Goal: Transaction & Acquisition: Purchase product/service

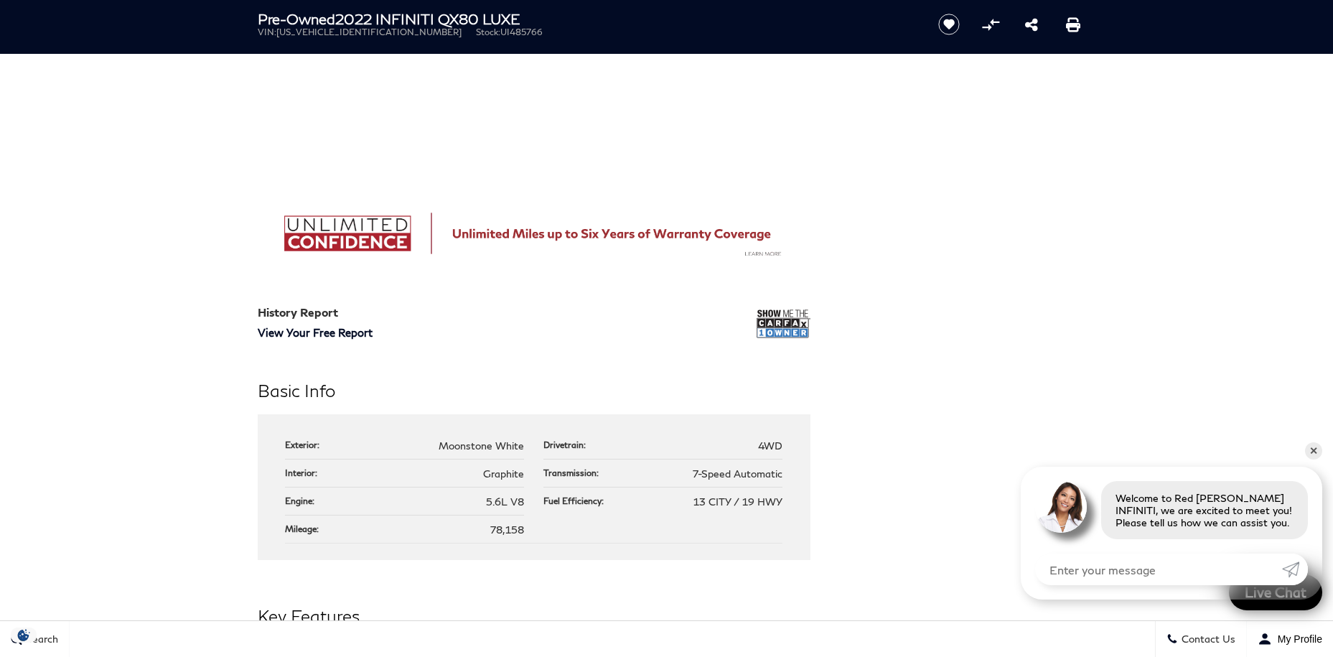
scroll to position [905, 0]
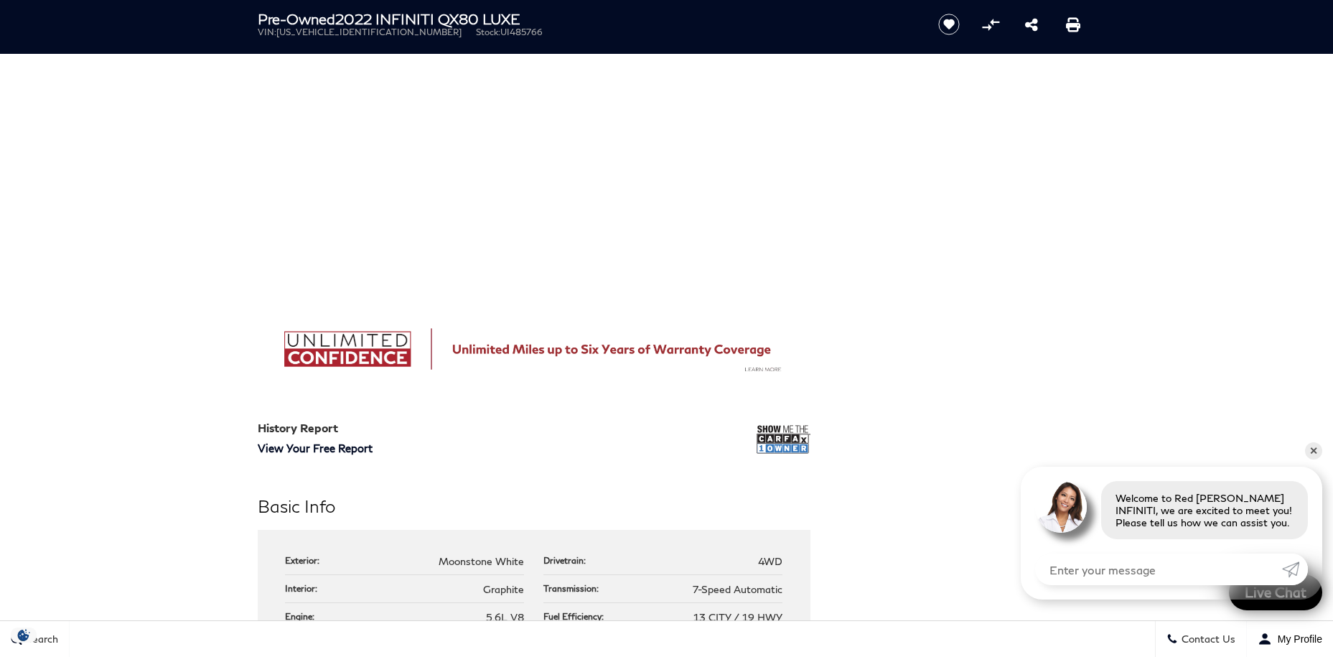
click at [791, 435] on img at bounding box center [784, 439] width 54 height 36
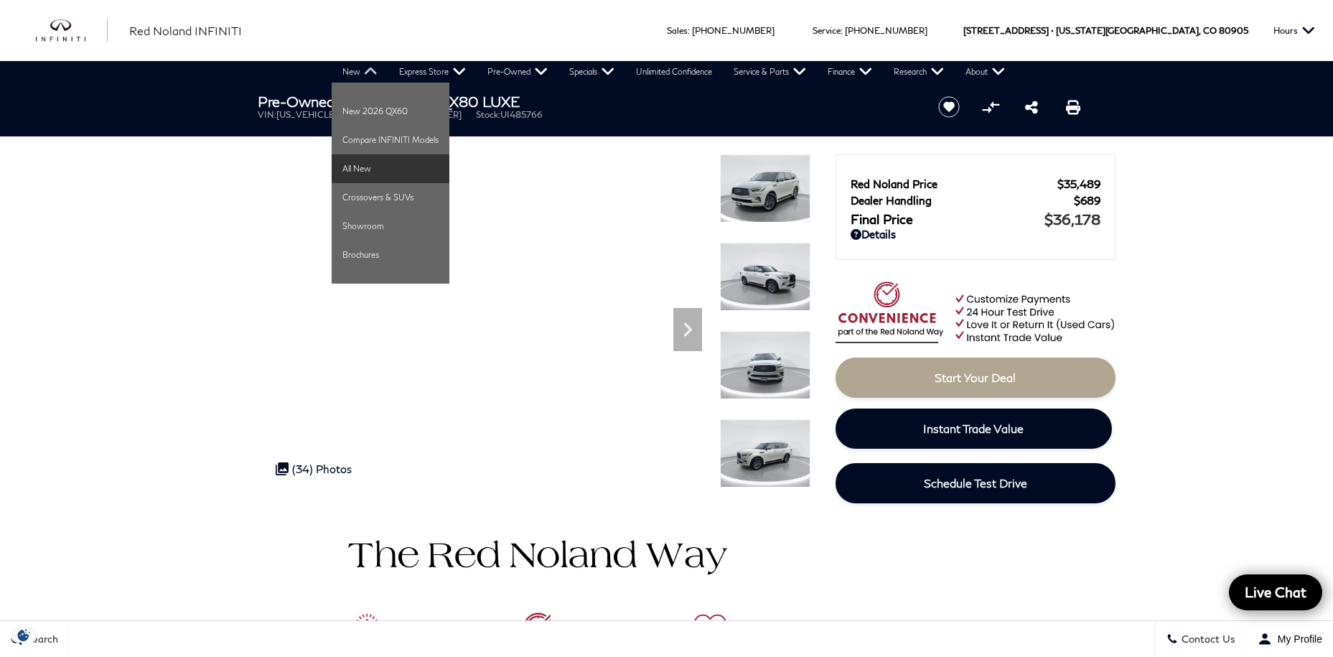
click at [366, 164] on link "All New" at bounding box center [391, 168] width 118 height 29
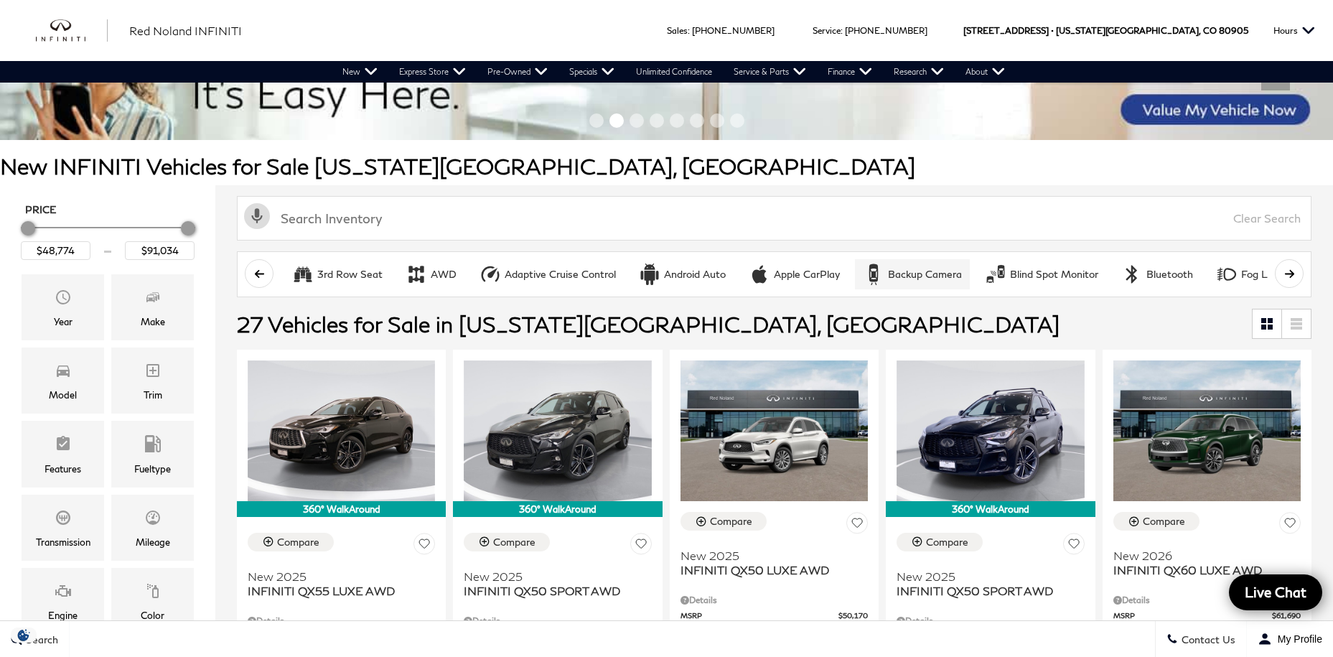
scroll to position [1, 0]
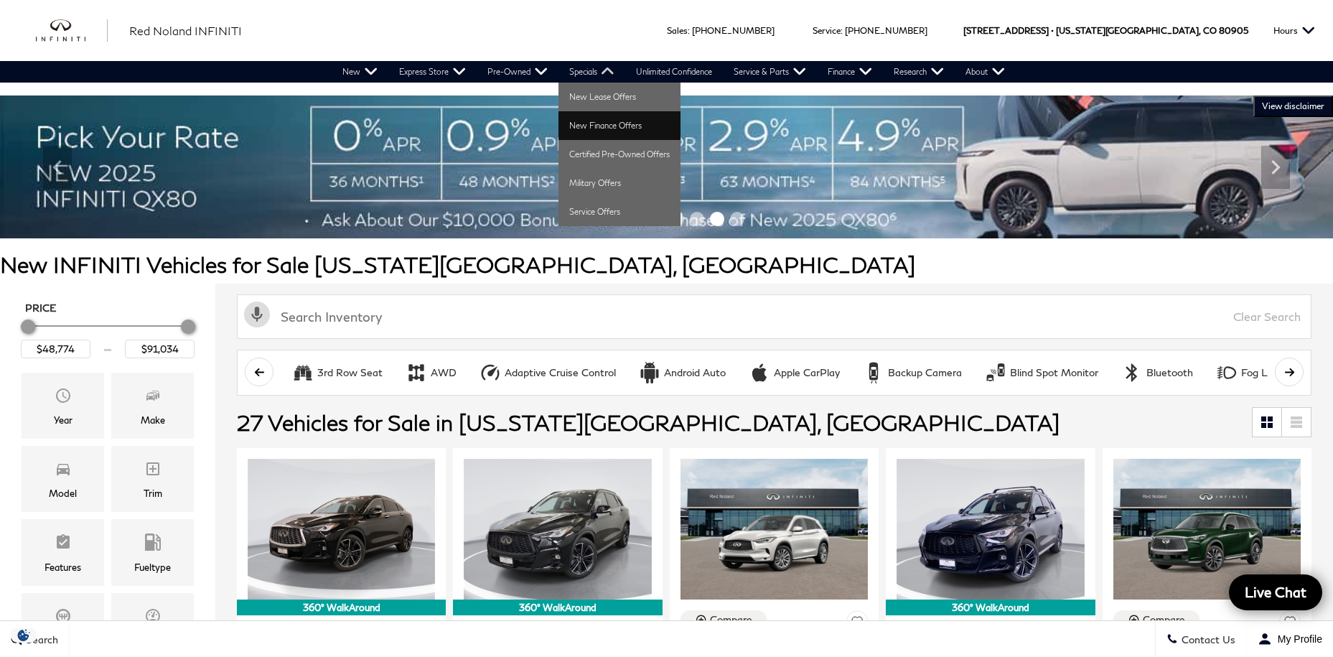
click at [612, 122] on link "New Finance Offers" at bounding box center [620, 125] width 122 height 29
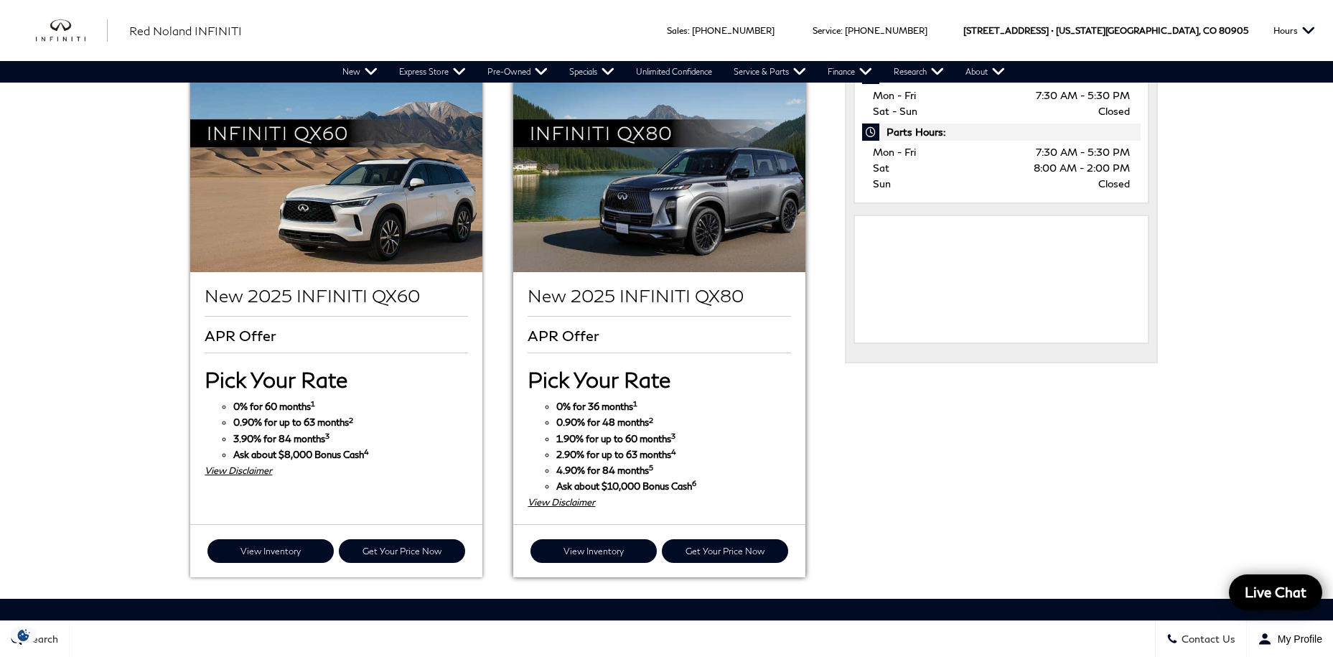
scroll to position [760, 0]
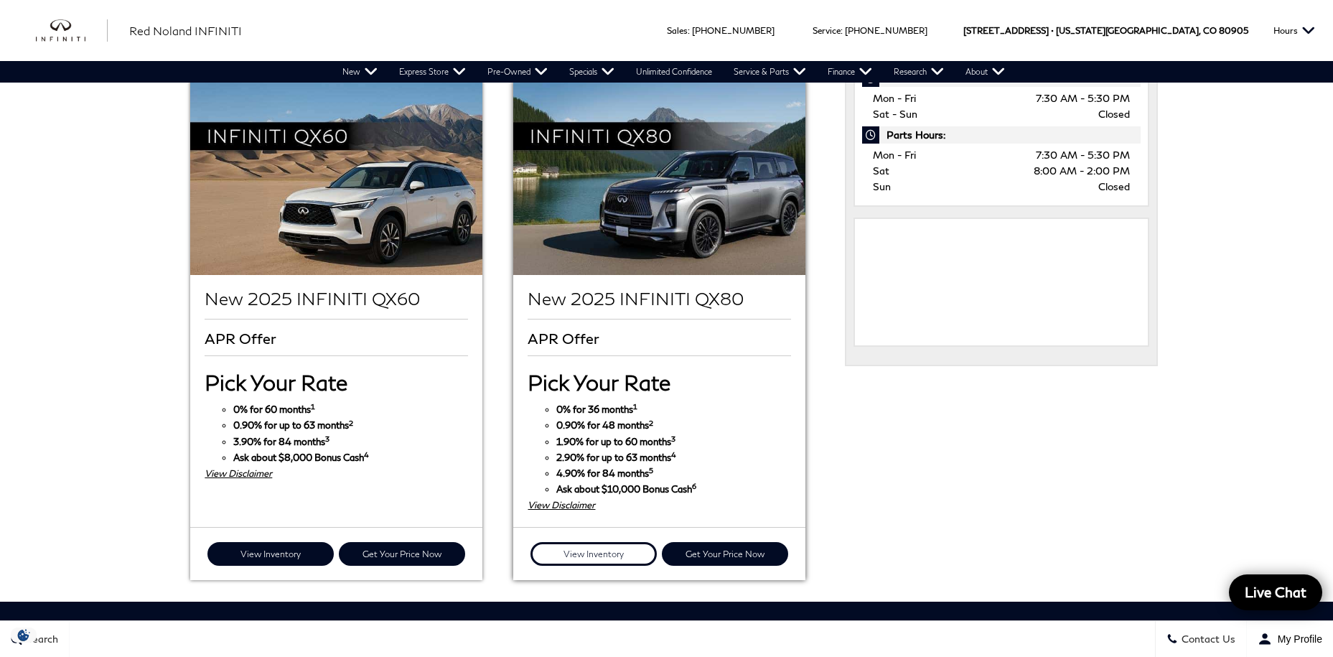
click at [612, 542] on link "View Inventory" at bounding box center [594, 554] width 126 height 24
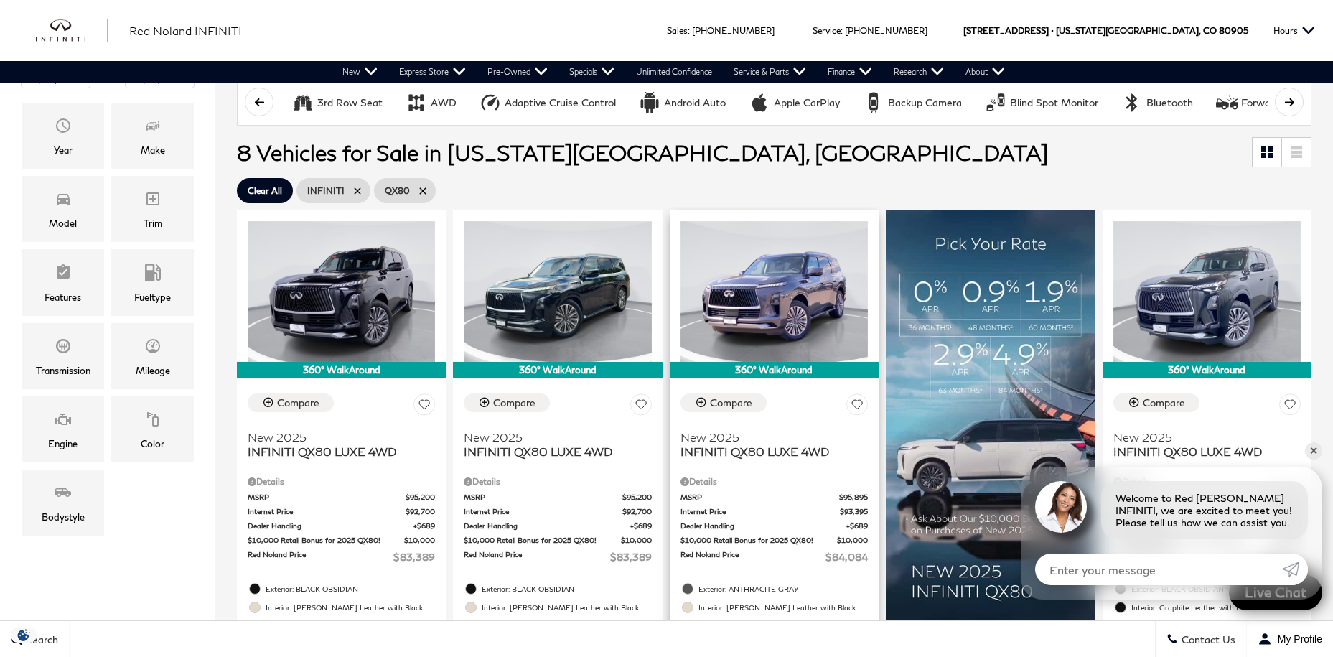
scroll to position [247, 0]
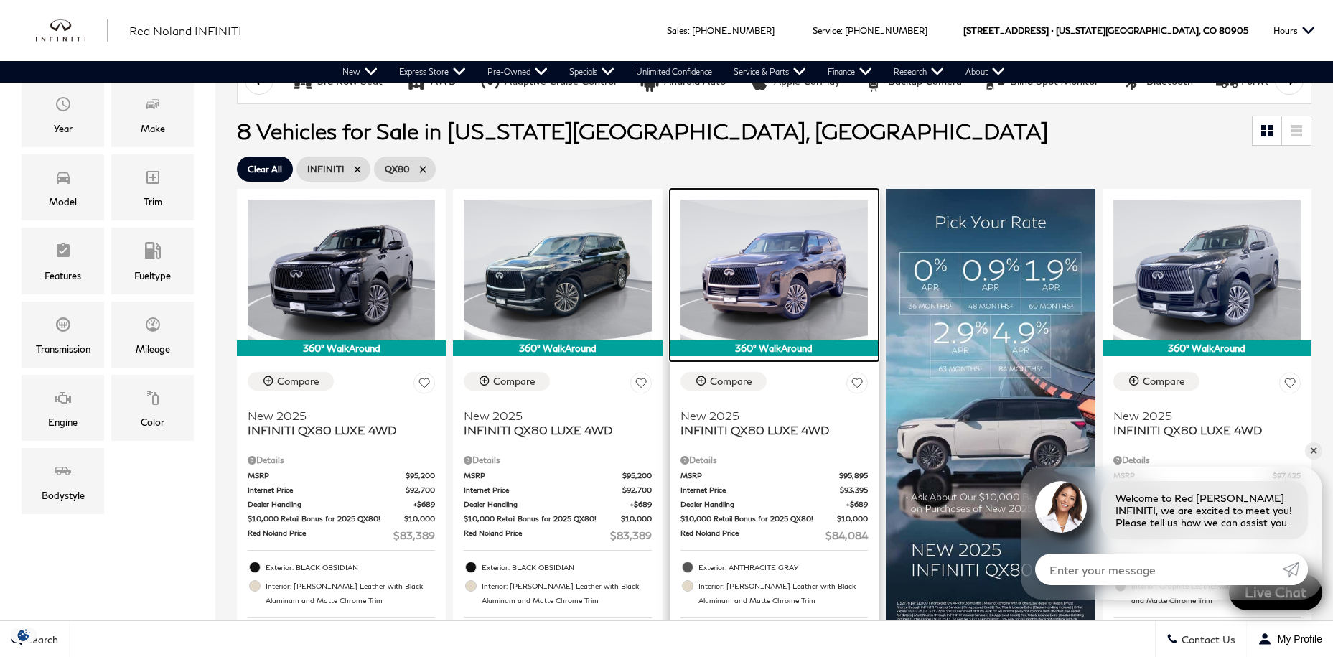
click at [803, 267] on img at bounding box center [774, 270] width 187 height 141
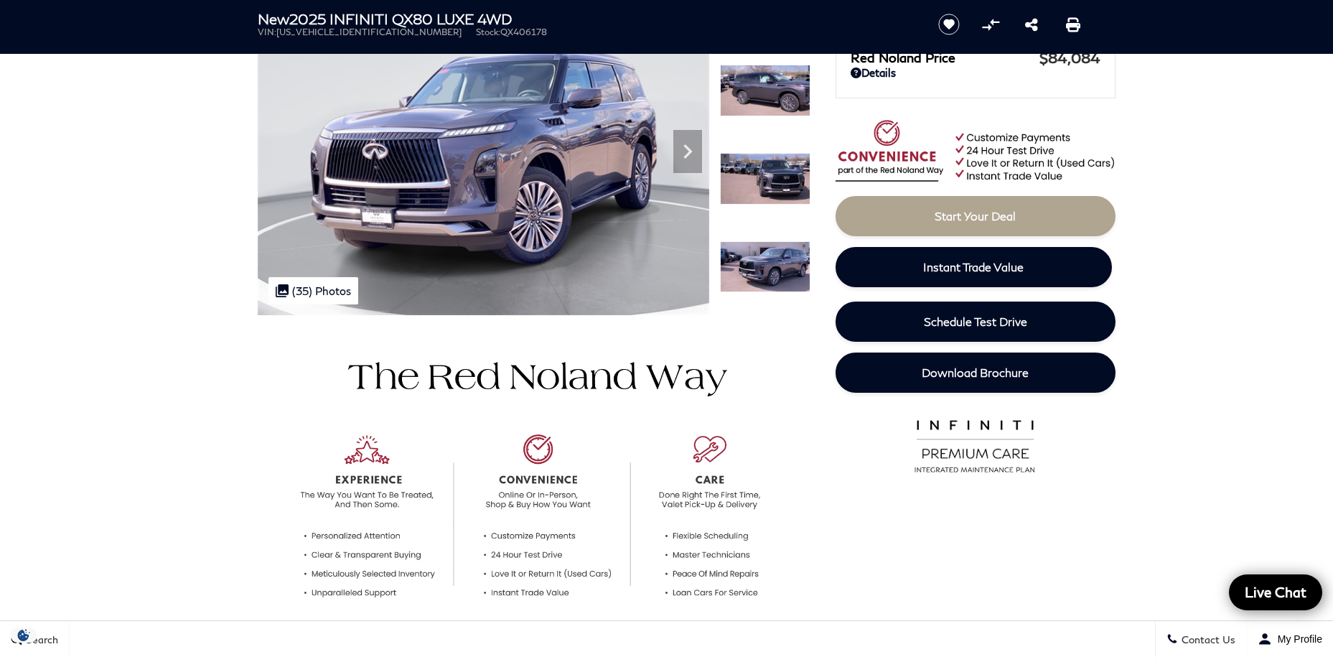
scroll to position [152, 0]
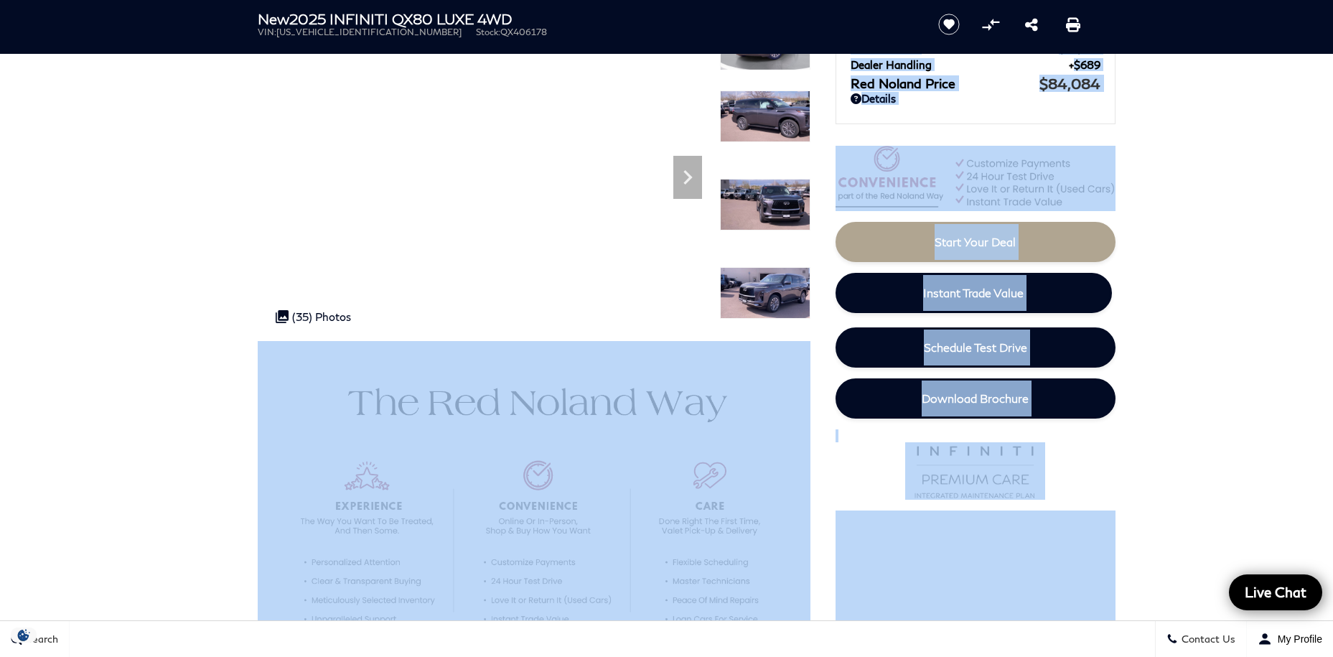
drag, startPoint x: 1192, startPoint y: 245, endPoint x: 1197, endPoint y: 389, distance: 144.4
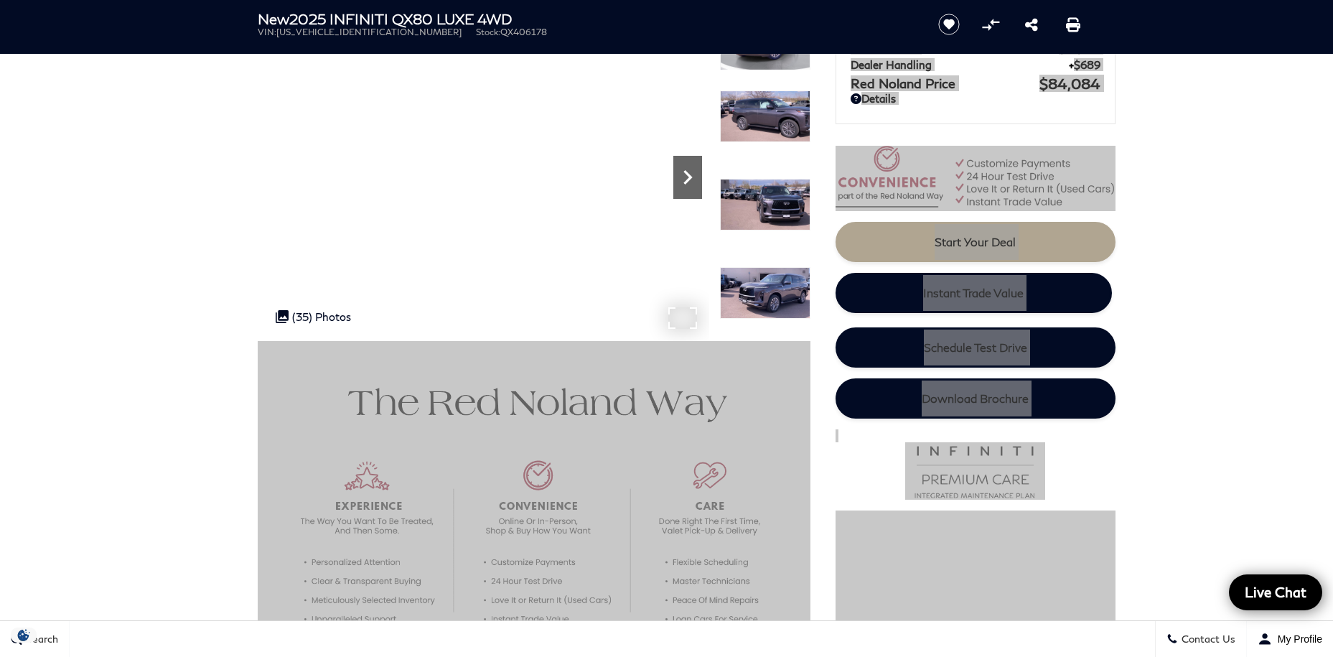
click at [681, 178] on icon "Next" at bounding box center [687, 177] width 29 height 29
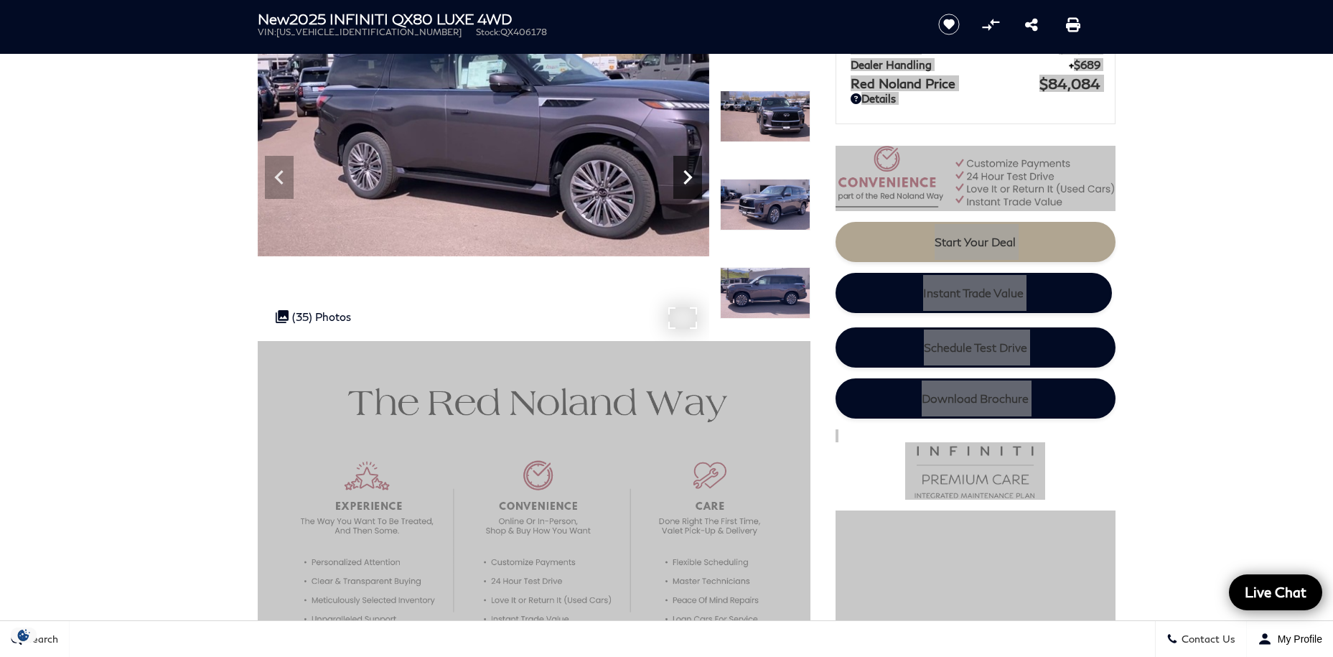
click at [681, 178] on icon "Next" at bounding box center [687, 177] width 29 height 29
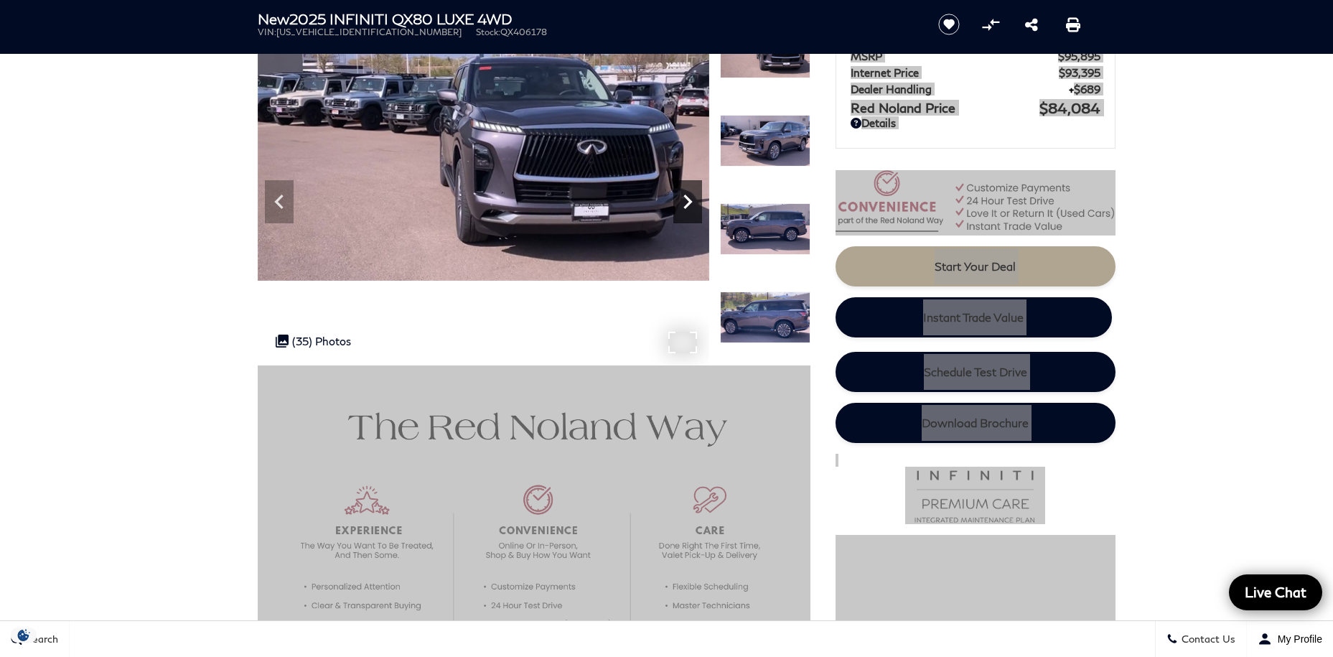
scroll to position [101, 0]
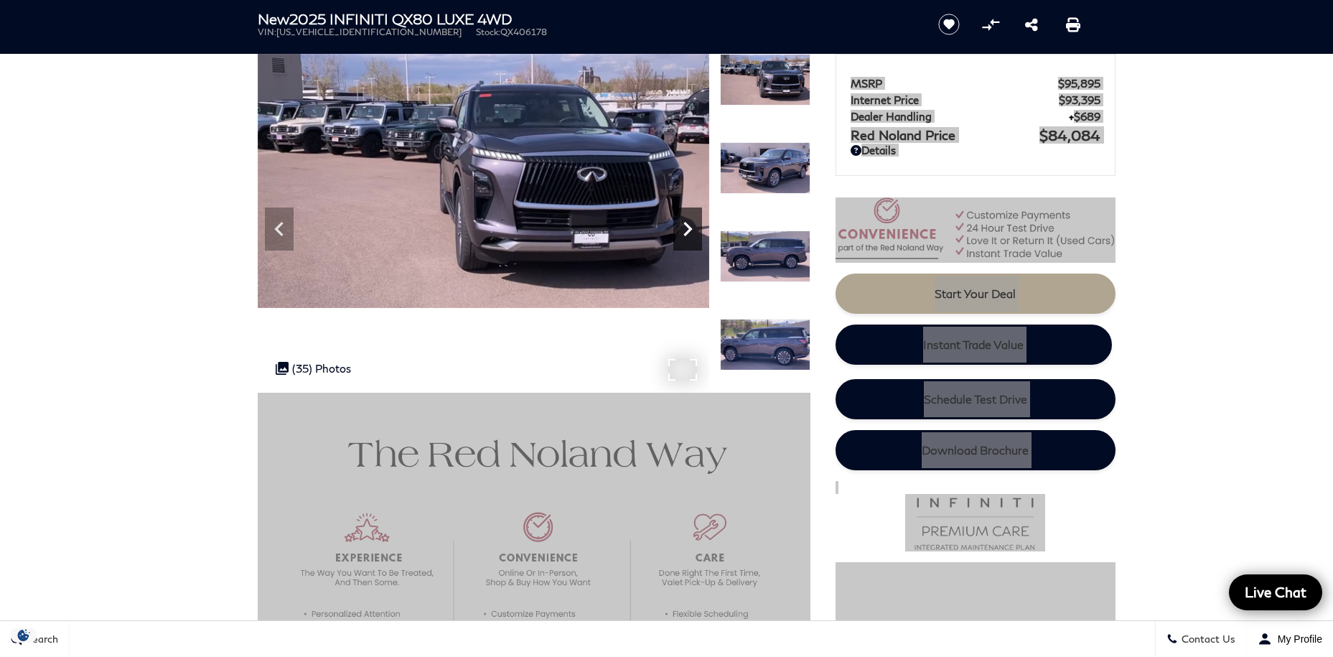
click at [681, 227] on icon "Next" at bounding box center [687, 229] width 29 height 29
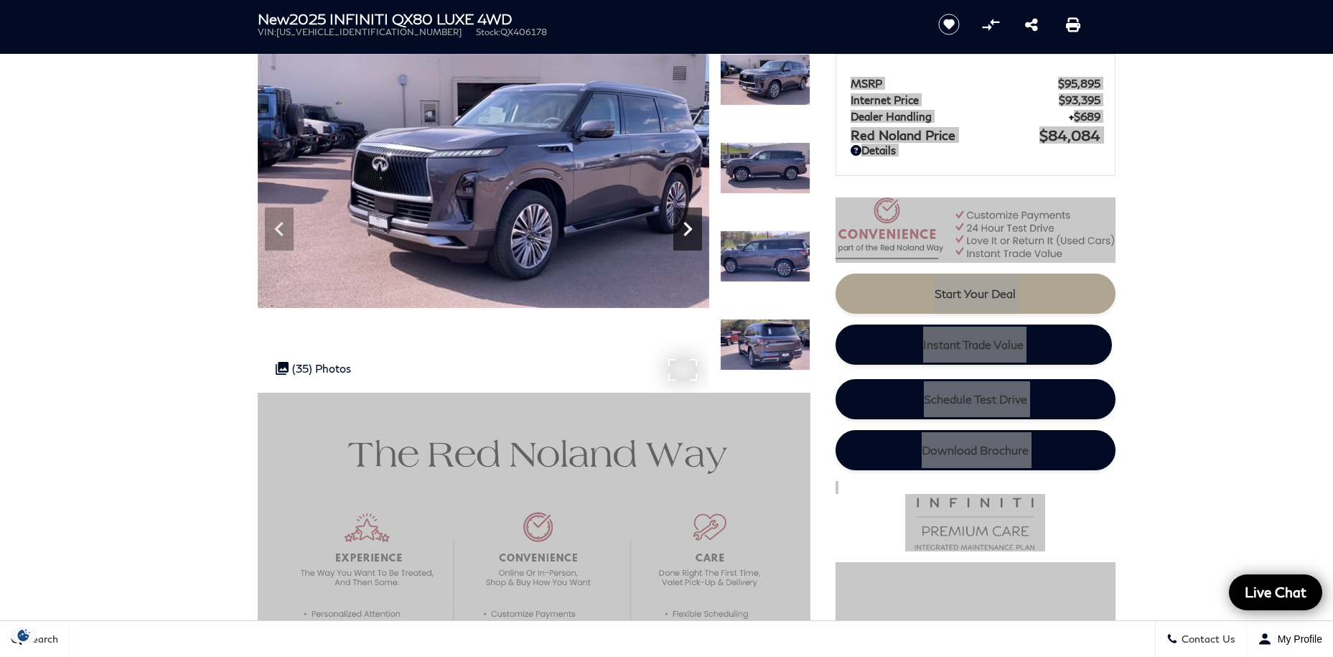
click at [681, 227] on icon "Next" at bounding box center [687, 229] width 29 height 29
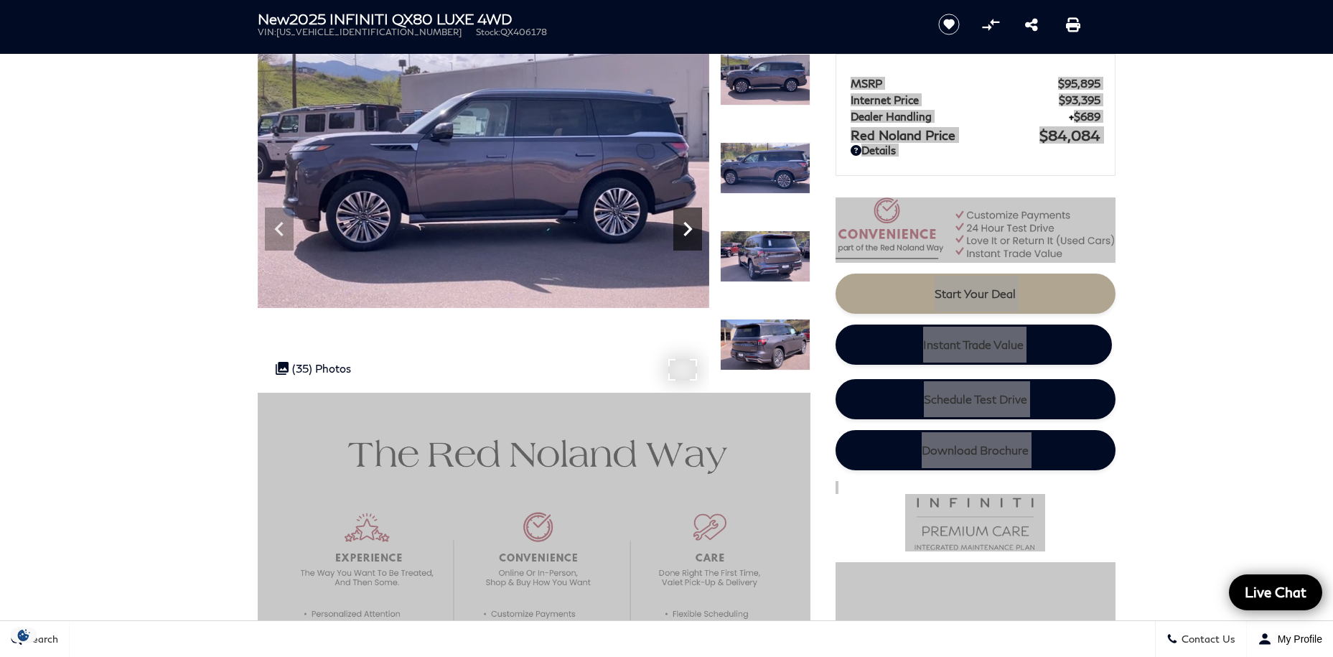
click at [681, 227] on icon "Next" at bounding box center [687, 229] width 29 height 29
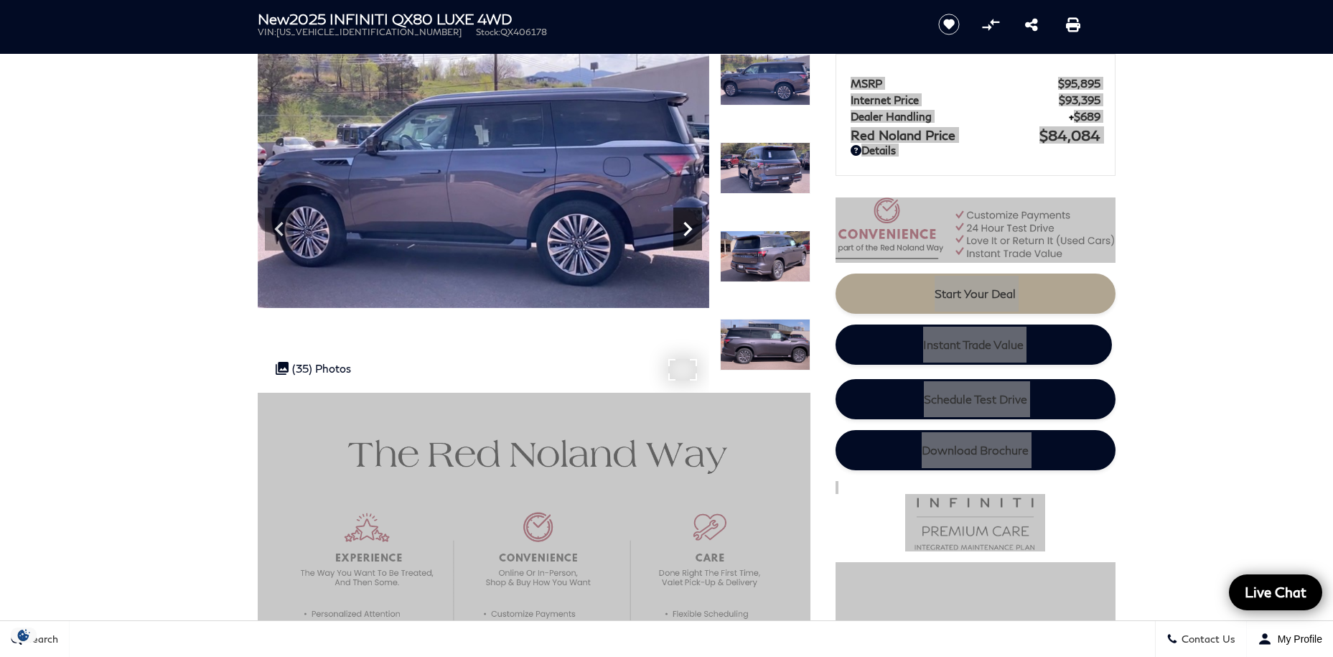
click at [681, 227] on icon "Next" at bounding box center [687, 229] width 29 height 29
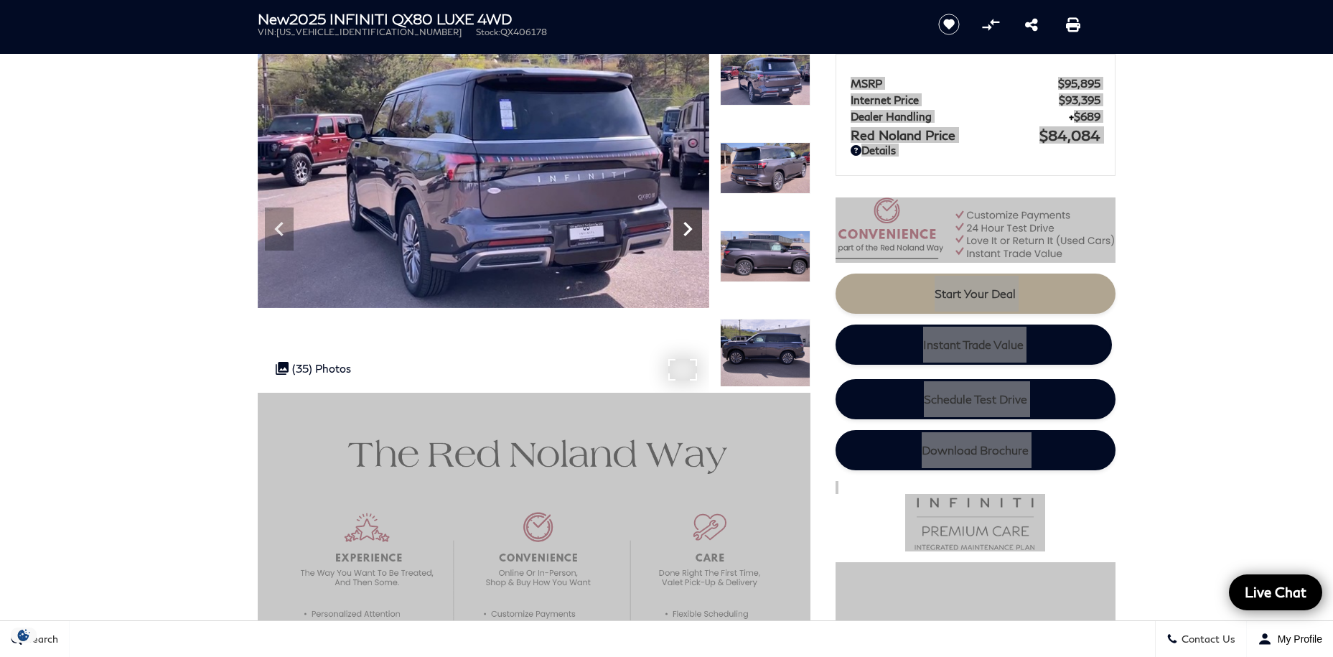
click at [681, 227] on icon "Next" at bounding box center [687, 229] width 29 height 29
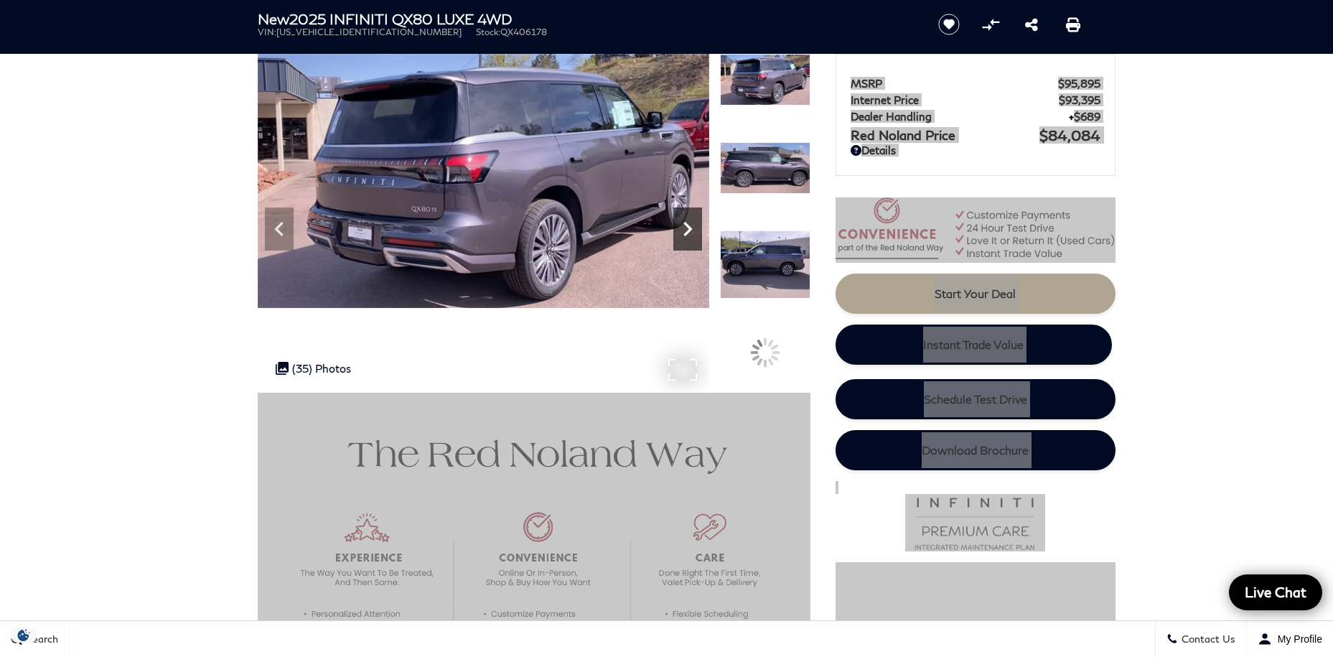
click at [681, 227] on icon "Next" at bounding box center [687, 229] width 29 height 29
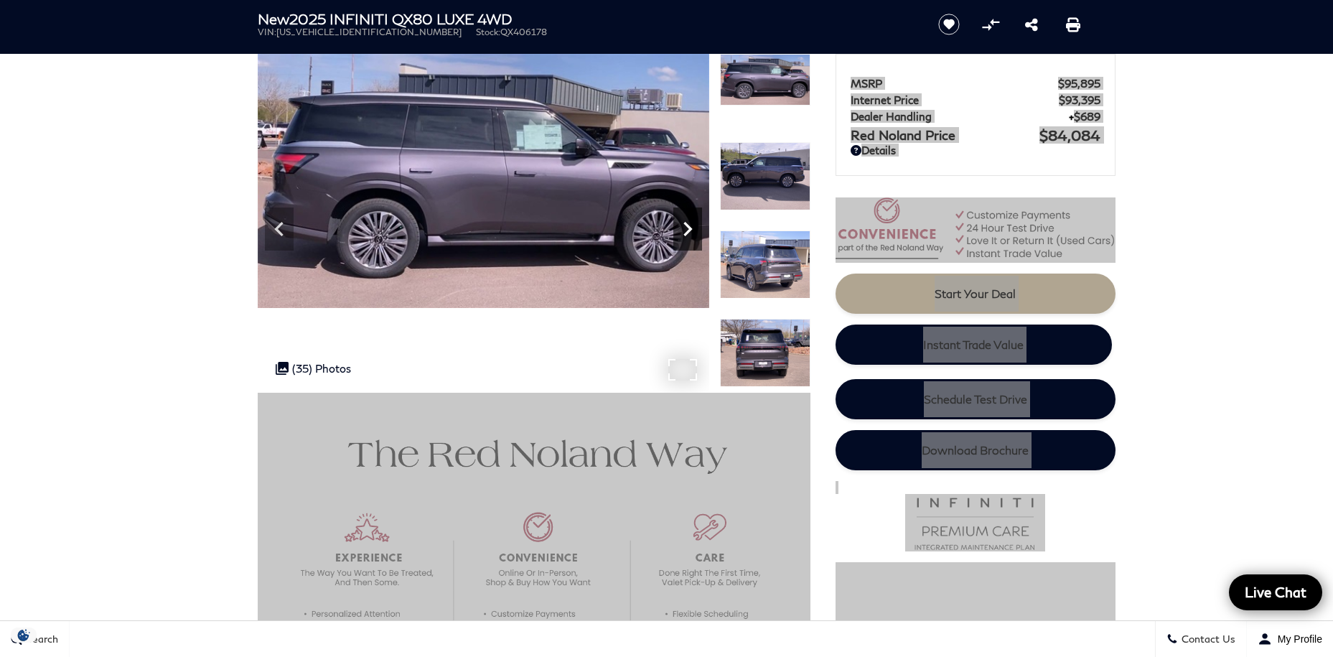
click at [681, 227] on icon "Next" at bounding box center [687, 229] width 29 height 29
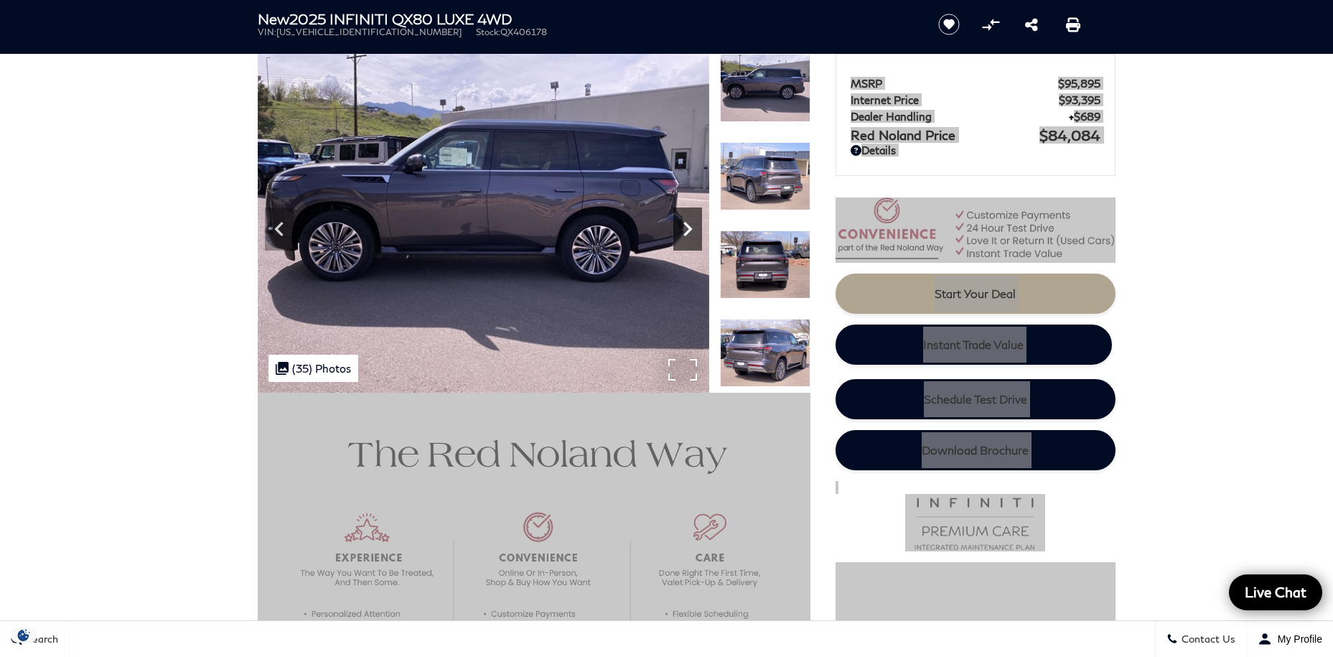
click at [681, 227] on icon "Next" at bounding box center [687, 229] width 29 height 29
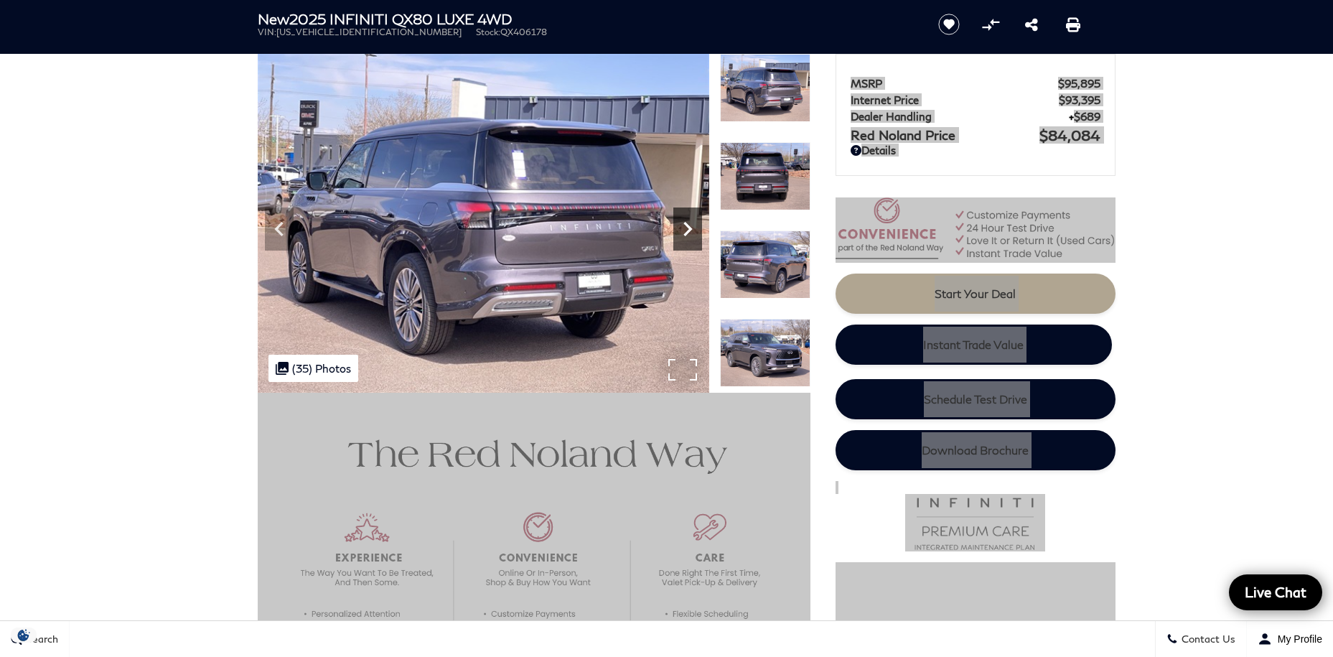
click at [681, 227] on icon "Next" at bounding box center [687, 229] width 29 height 29
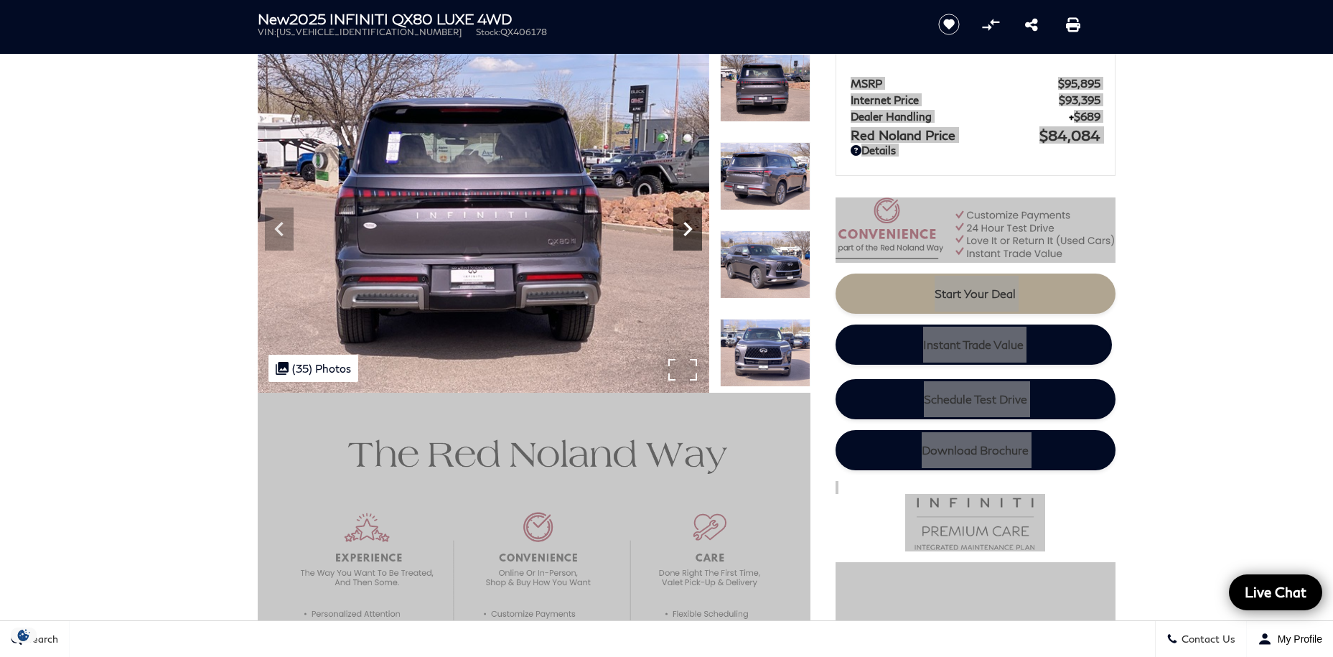
click at [681, 227] on icon "Next" at bounding box center [687, 229] width 29 height 29
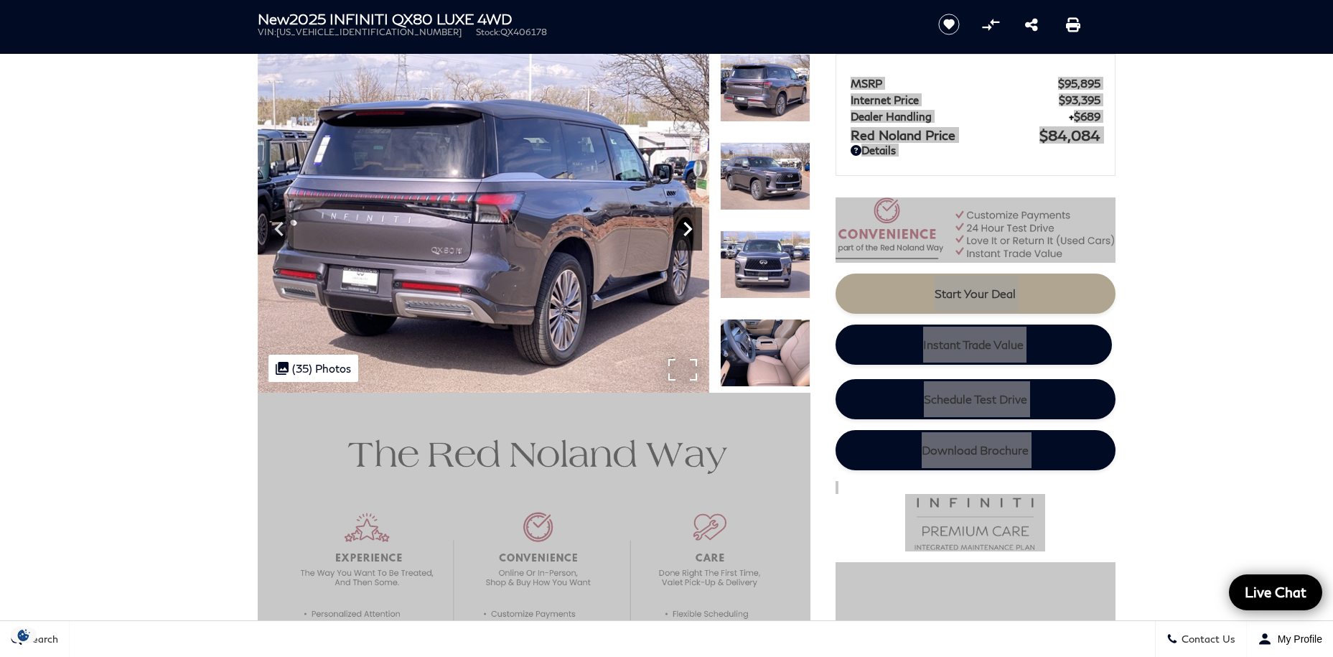
click at [681, 227] on icon "Next" at bounding box center [687, 229] width 29 height 29
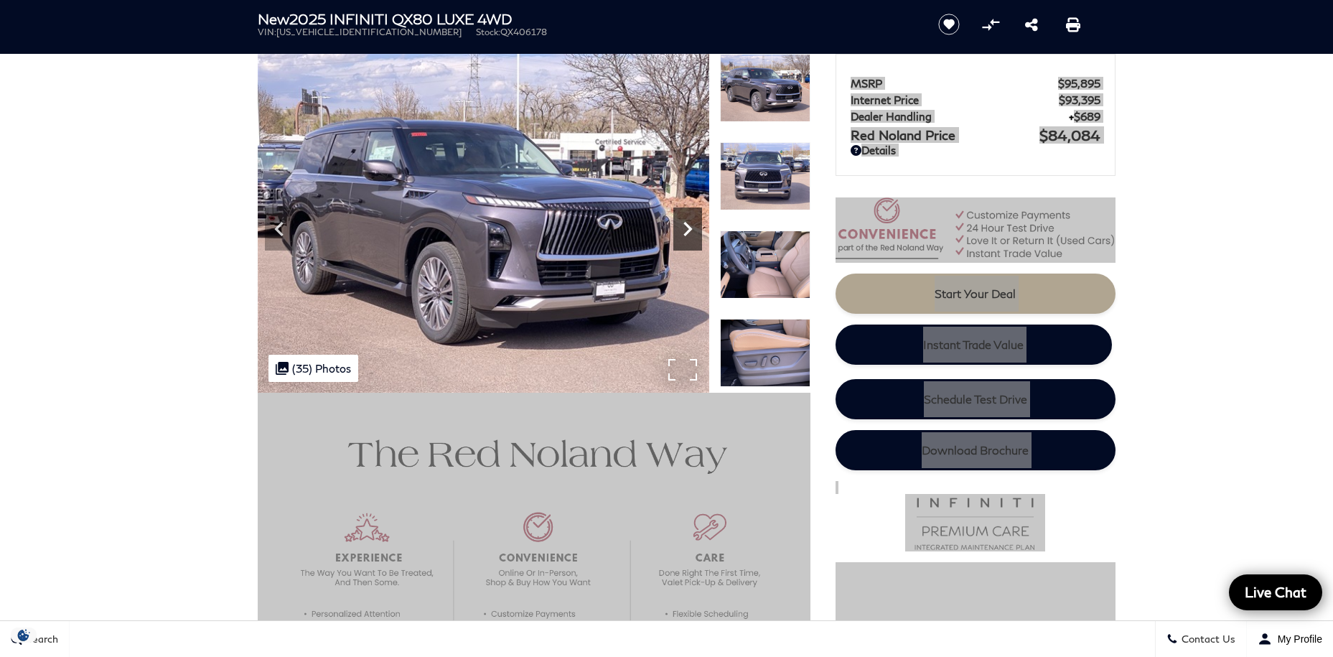
click at [681, 227] on icon "Next" at bounding box center [687, 229] width 29 height 29
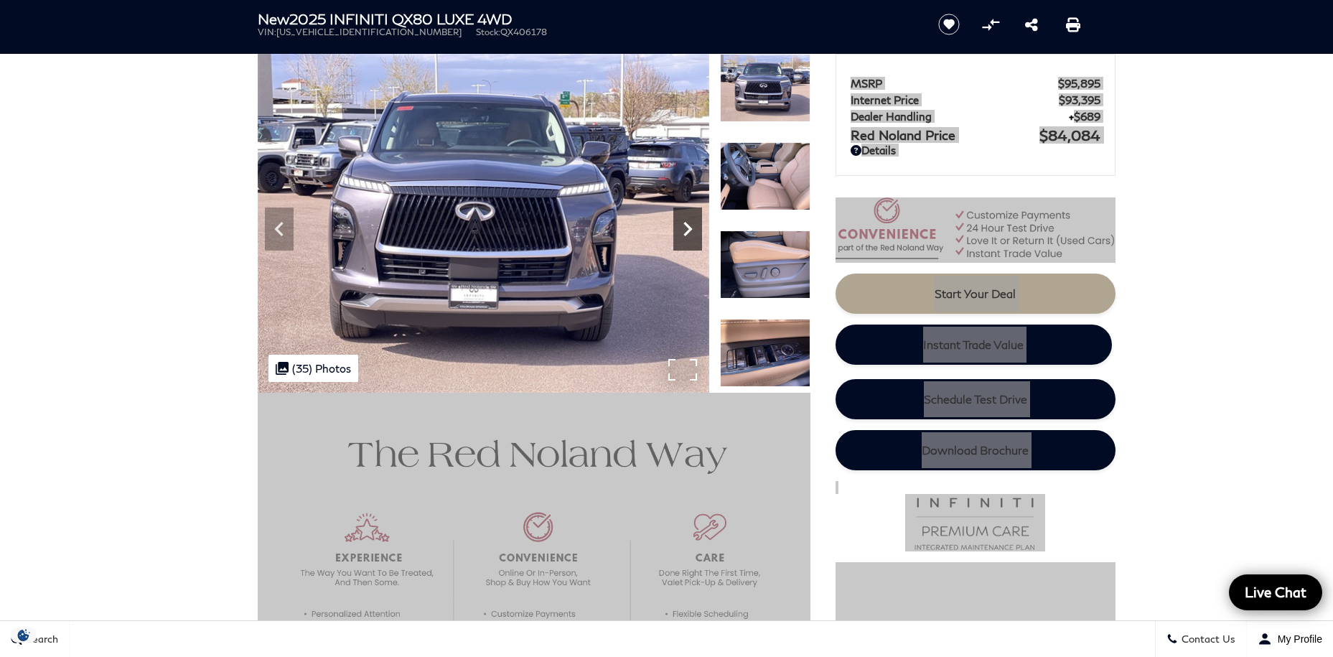
click at [681, 227] on icon "Next" at bounding box center [687, 229] width 29 height 29
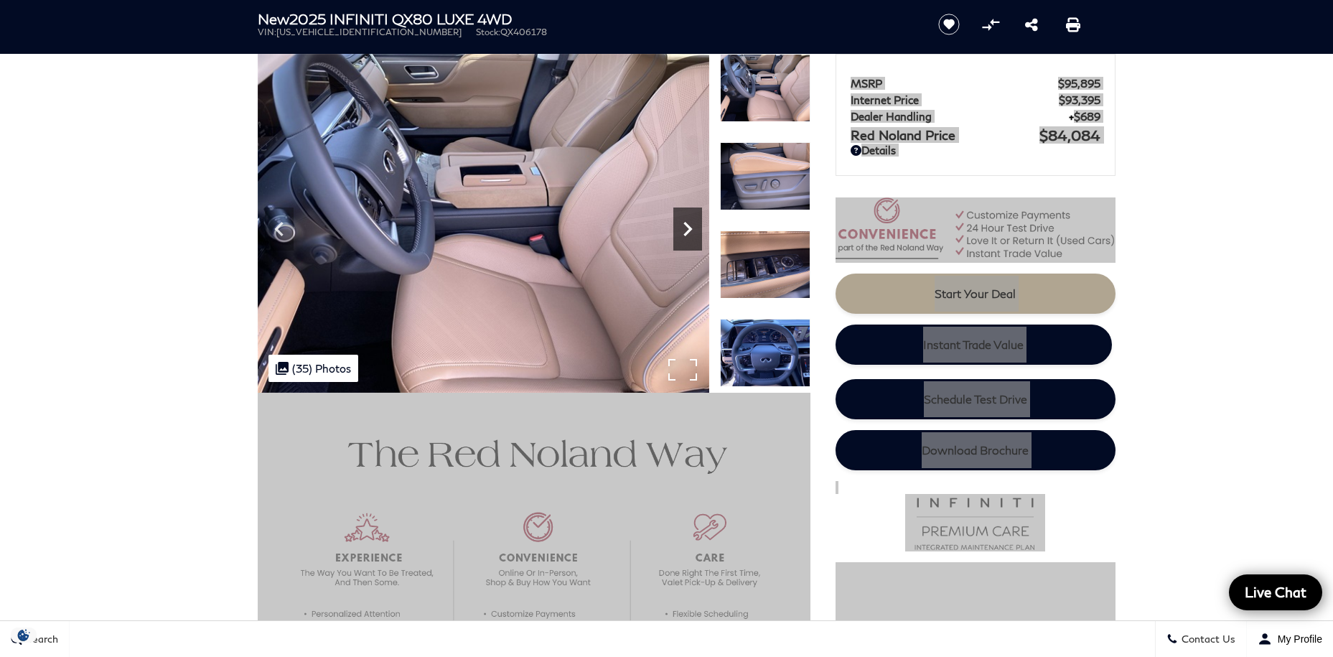
click at [681, 227] on icon "Next" at bounding box center [687, 229] width 29 height 29
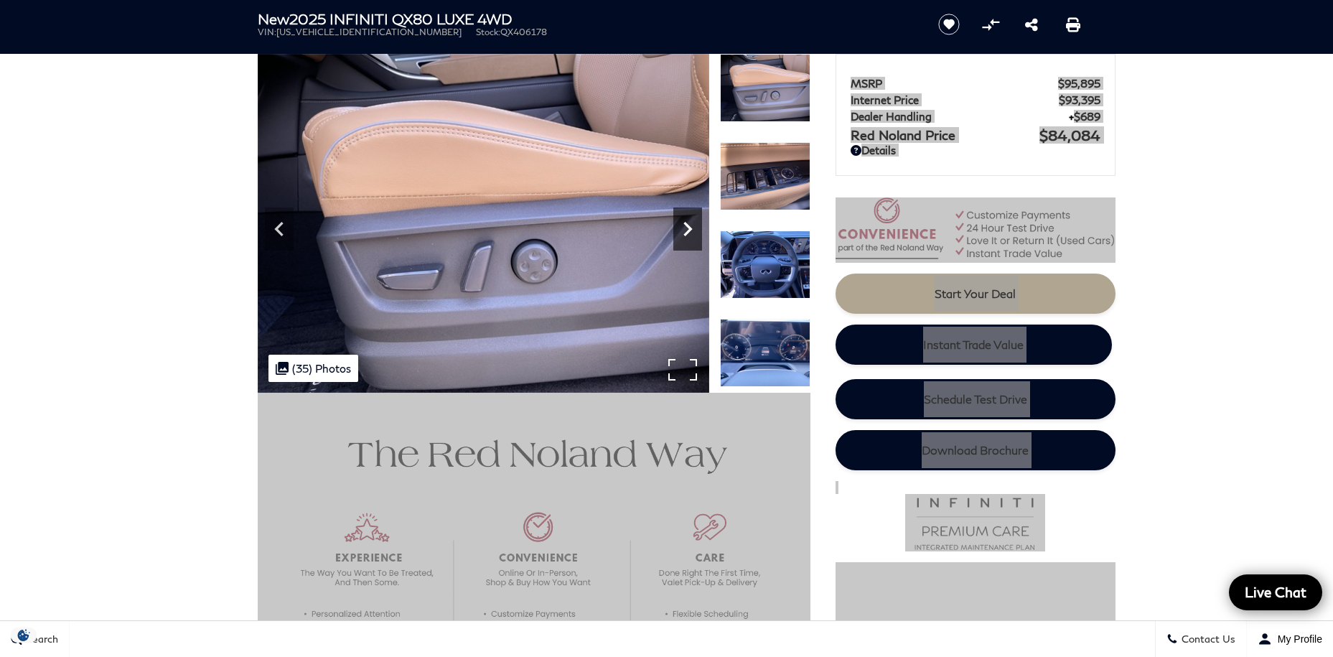
click at [681, 227] on icon "Next" at bounding box center [687, 229] width 29 height 29
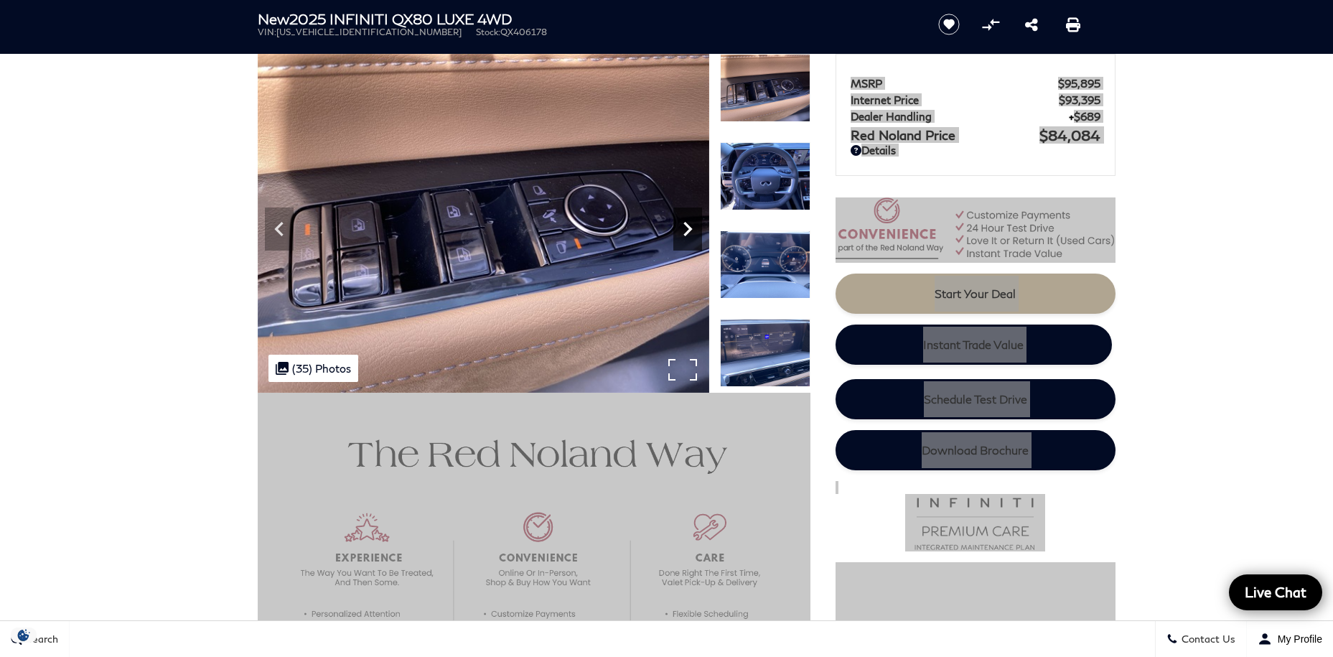
click at [681, 227] on icon "Next" at bounding box center [687, 229] width 29 height 29
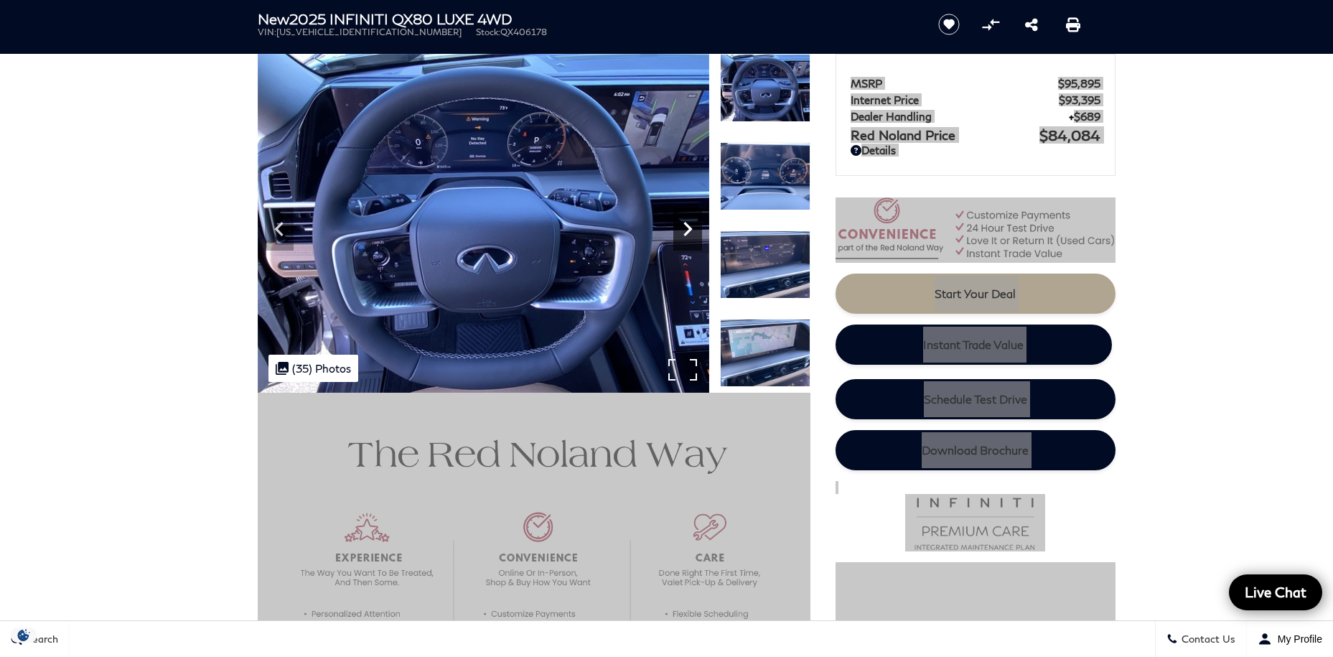
click at [681, 227] on icon "Next" at bounding box center [687, 229] width 29 height 29
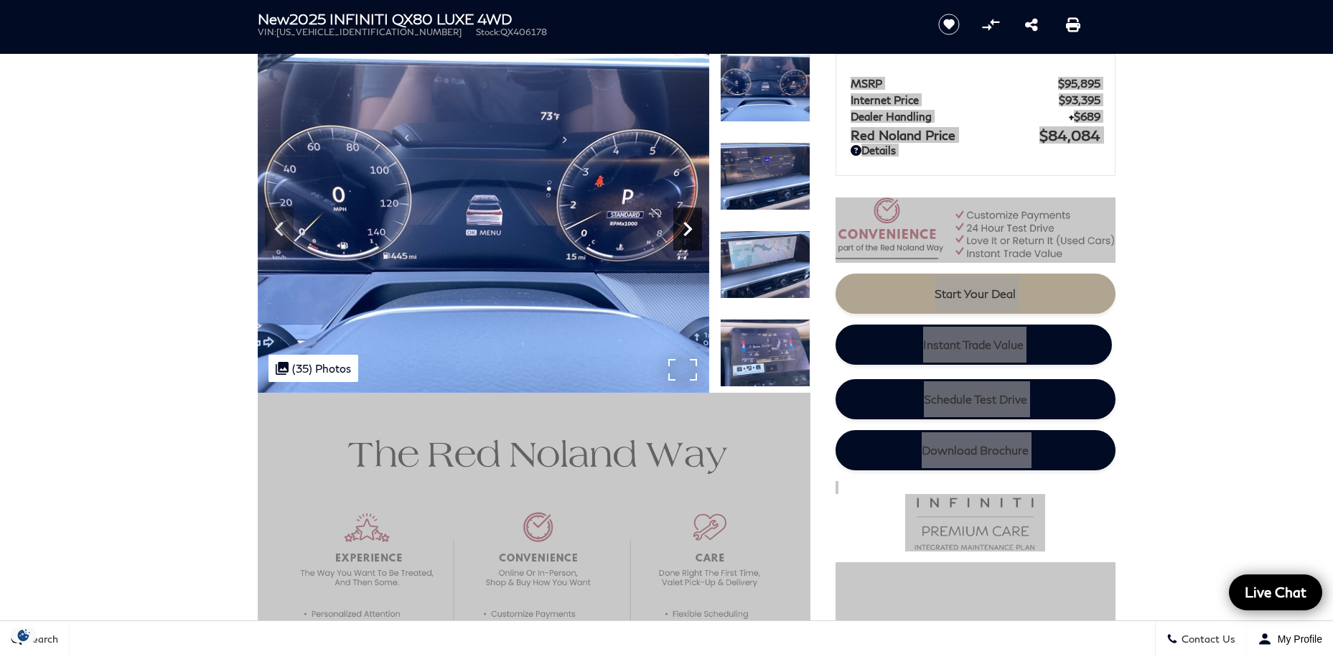
click at [686, 230] on icon "Next" at bounding box center [687, 229] width 29 height 29
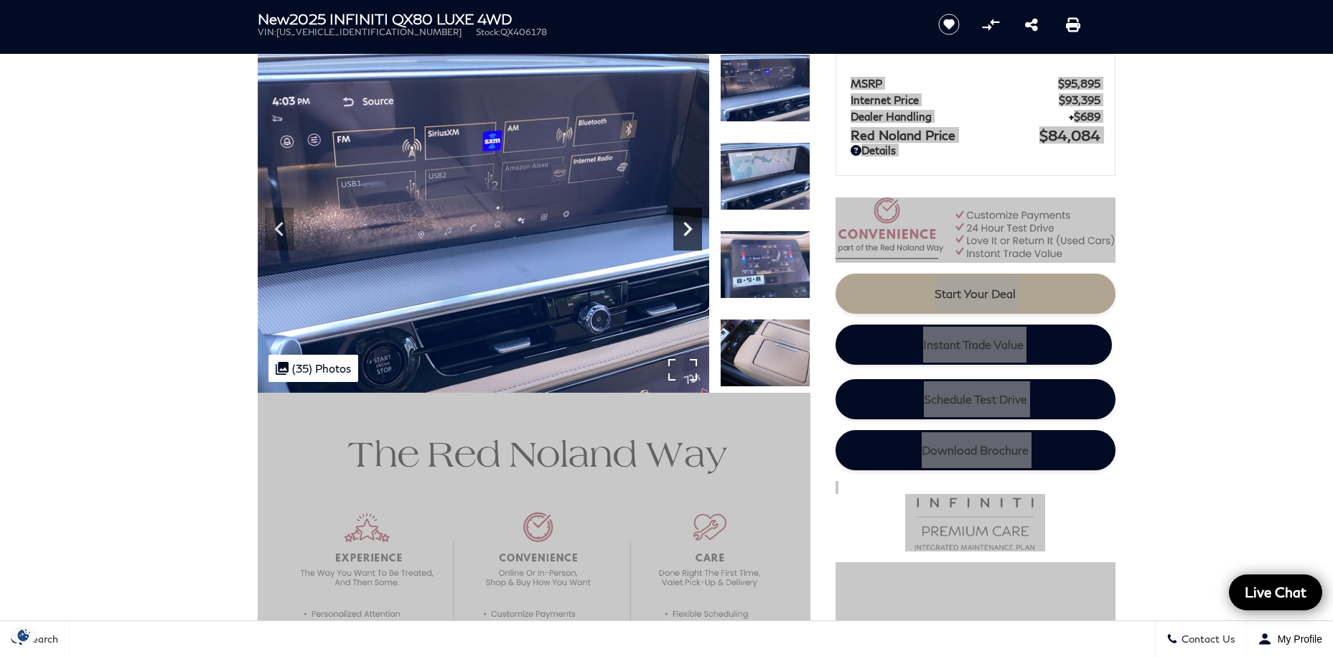
click at [686, 230] on icon "Next" at bounding box center [687, 229] width 29 height 29
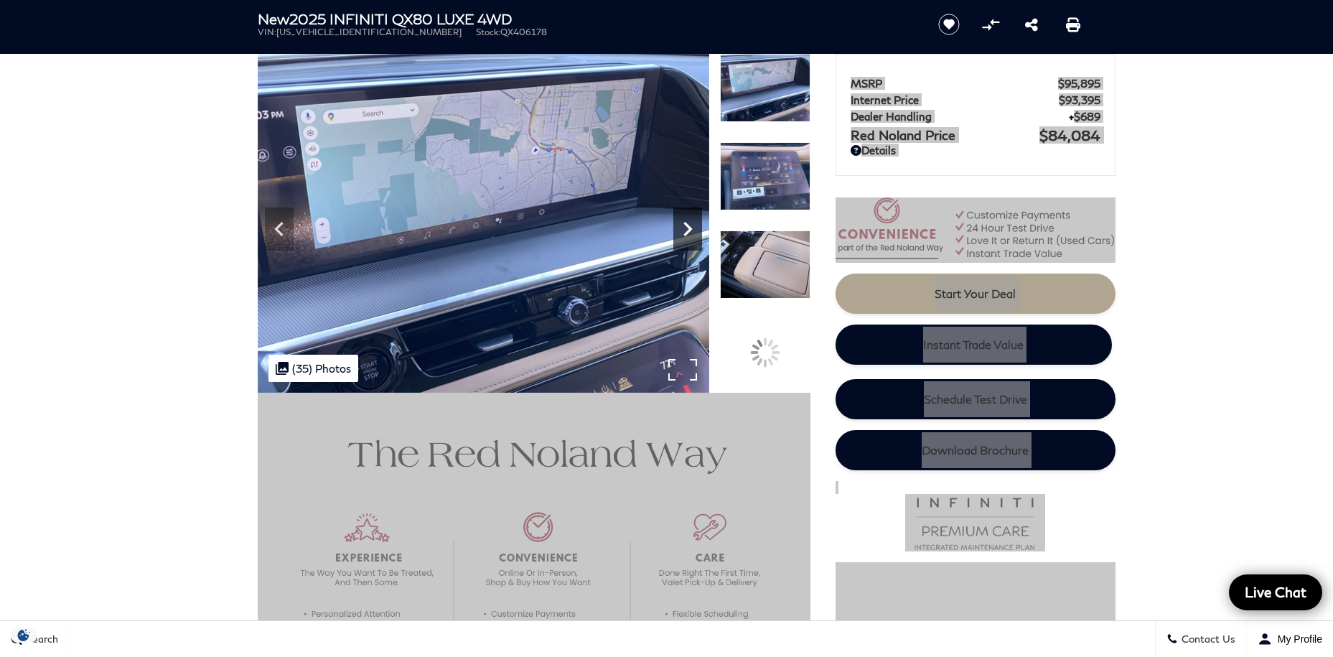
click at [686, 230] on icon "Next" at bounding box center [687, 229] width 29 height 29
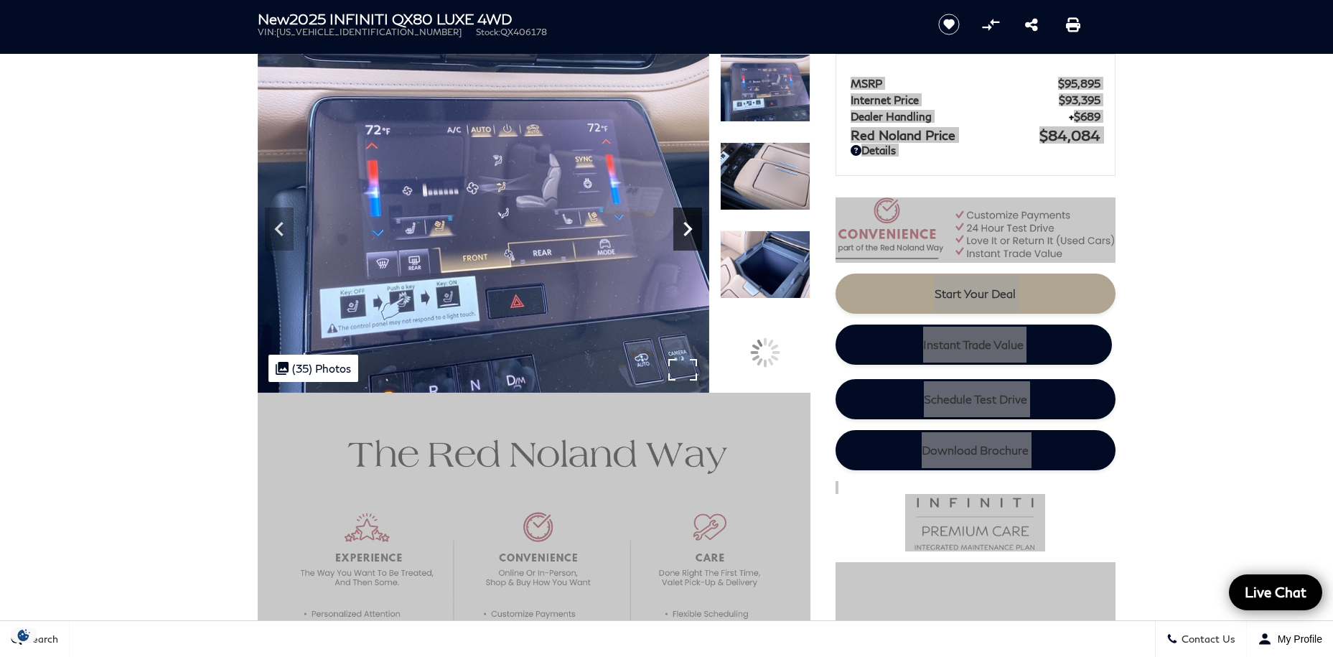
click at [686, 230] on icon "Next" at bounding box center [687, 229] width 29 height 29
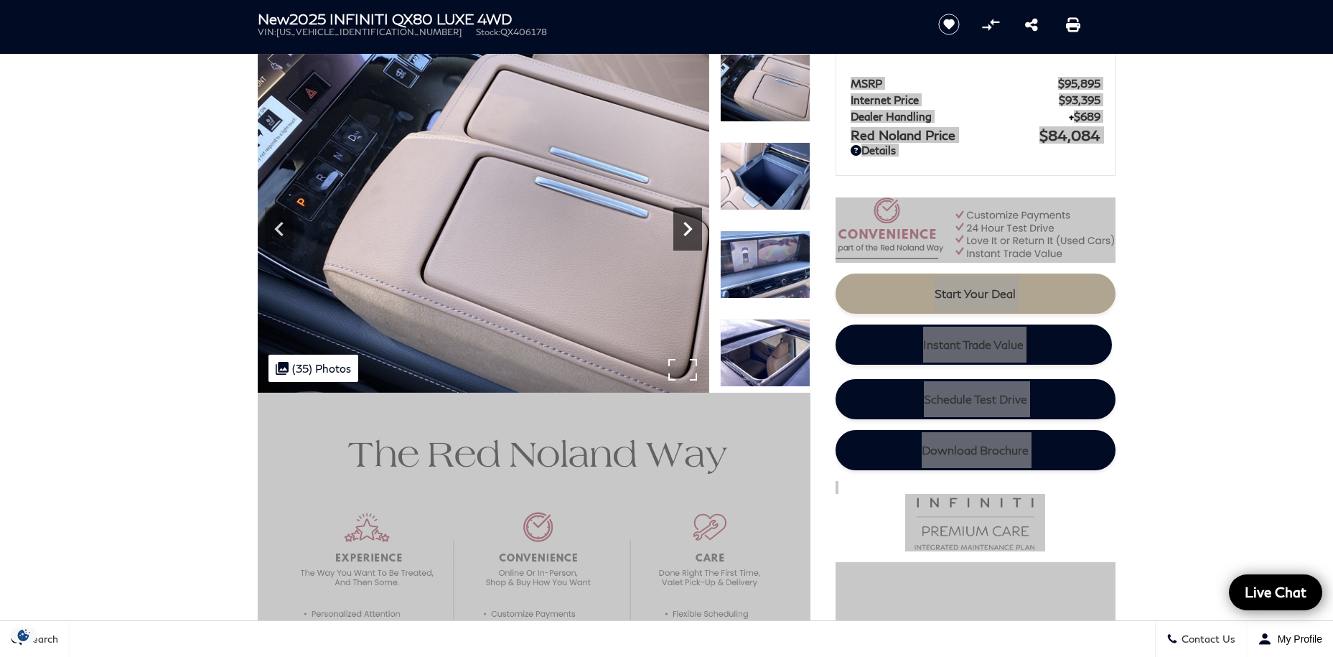
click at [686, 230] on icon "Next" at bounding box center [687, 229] width 29 height 29
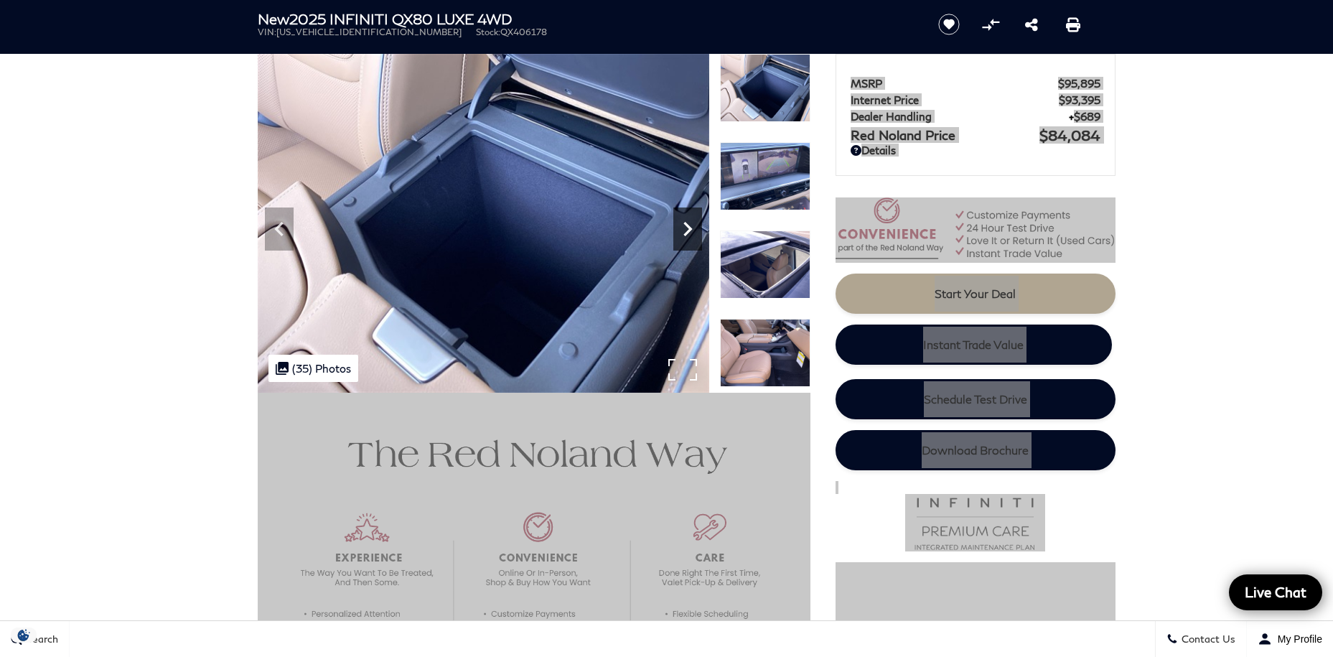
click at [687, 238] on icon "Next" at bounding box center [687, 229] width 29 height 29
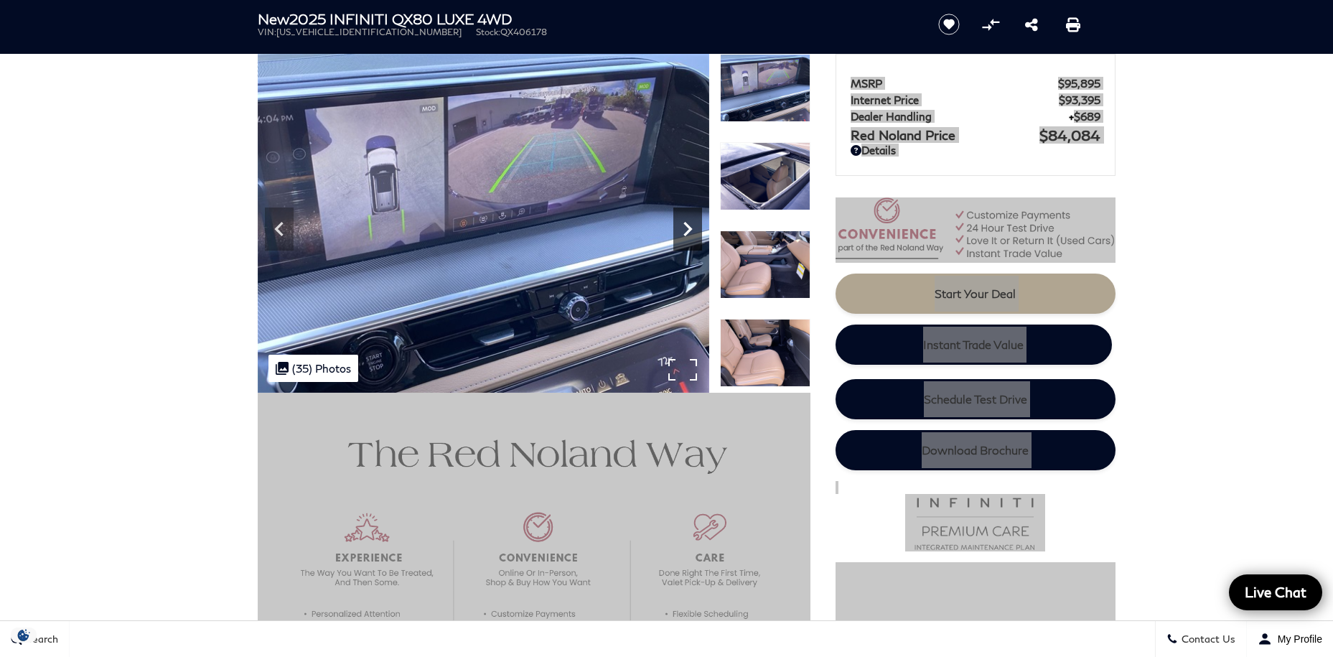
click at [687, 238] on icon "Next" at bounding box center [687, 229] width 29 height 29
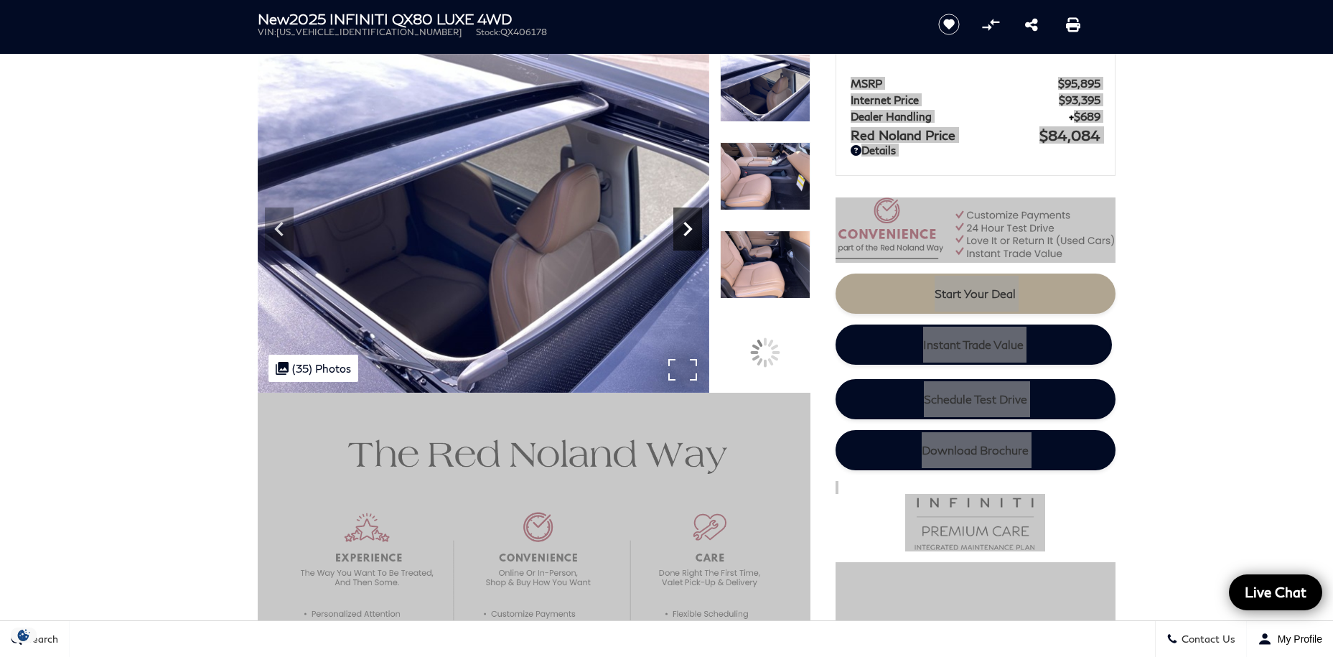
click at [687, 238] on icon "Next" at bounding box center [687, 229] width 29 height 29
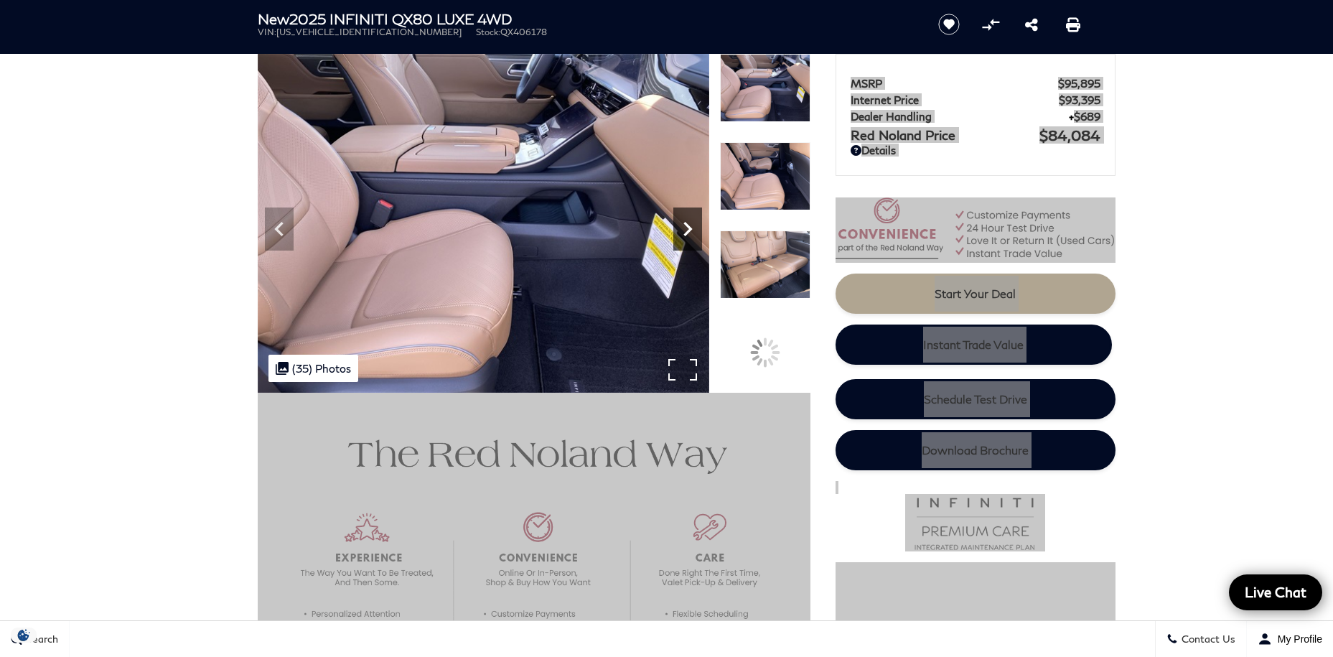
click at [687, 238] on icon "Next" at bounding box center [687, 229] width 29 height 29
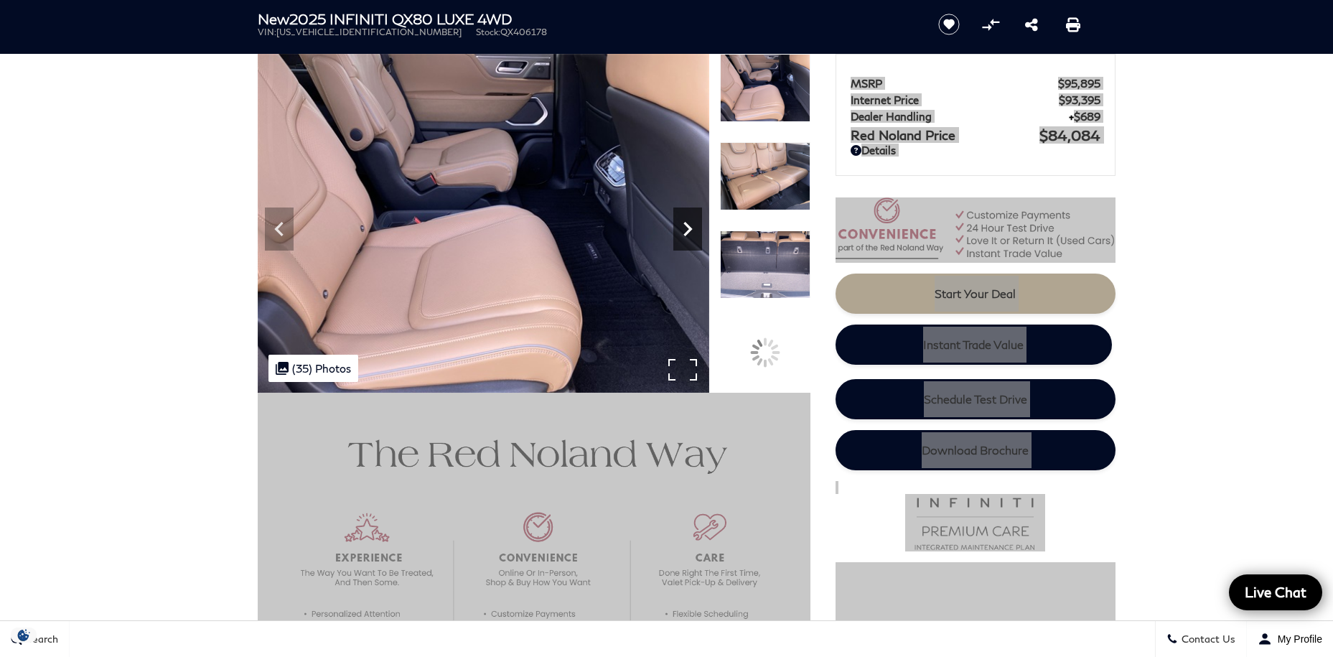
click at [687, 238] on icon "Next" at bounding box center [687, 229] width 29 height 29
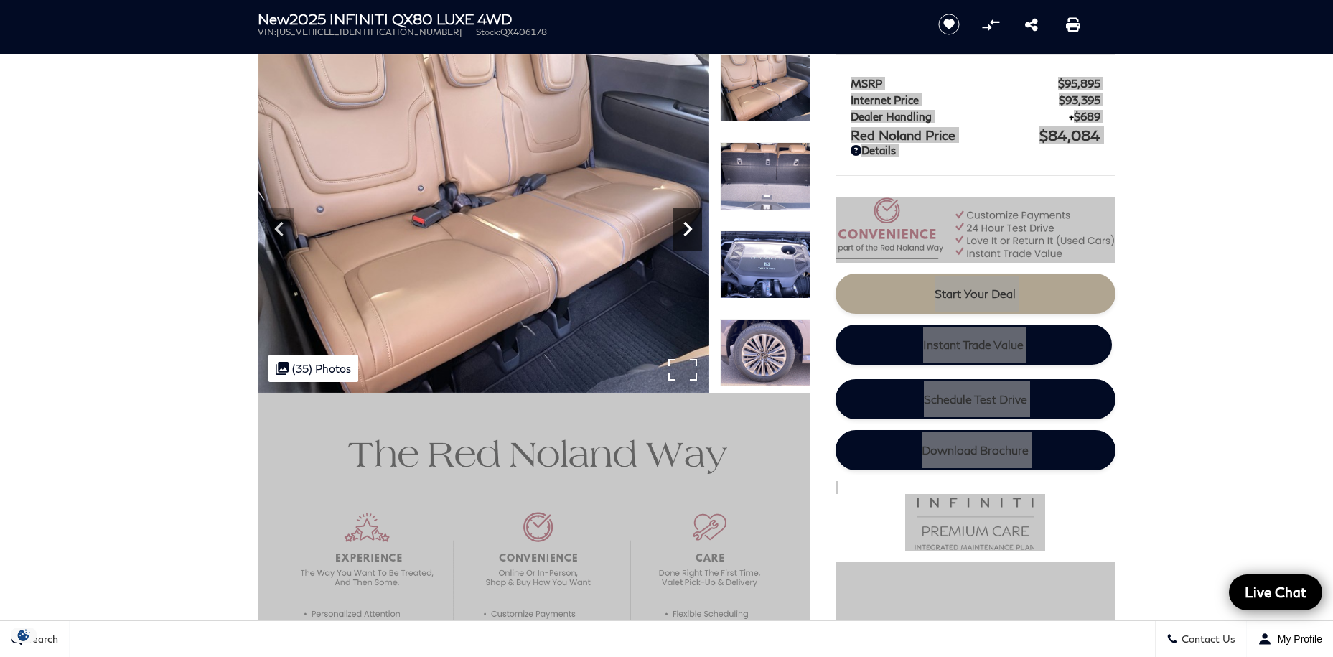
click at [687, 238] on icon "Next" at bounding box center [687, 229] width 29 height 29
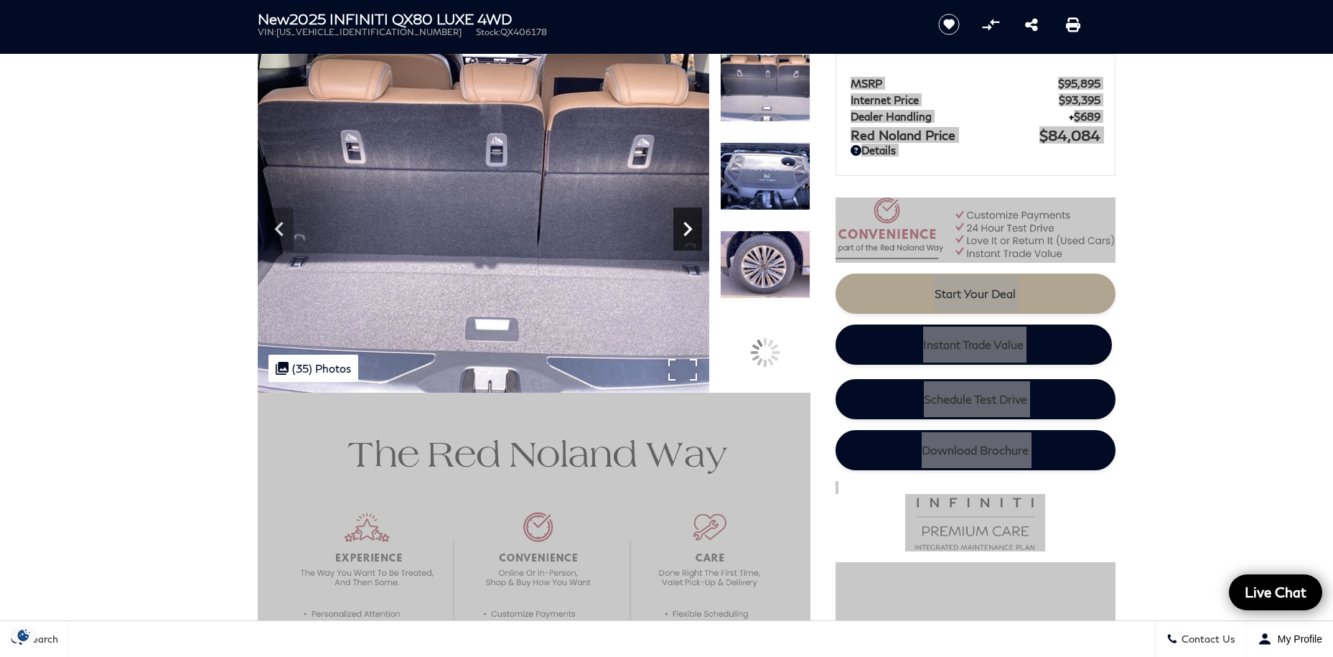
click at [687, 238] on icon "Next" at bounding box center [687, 229] width 29 height 29
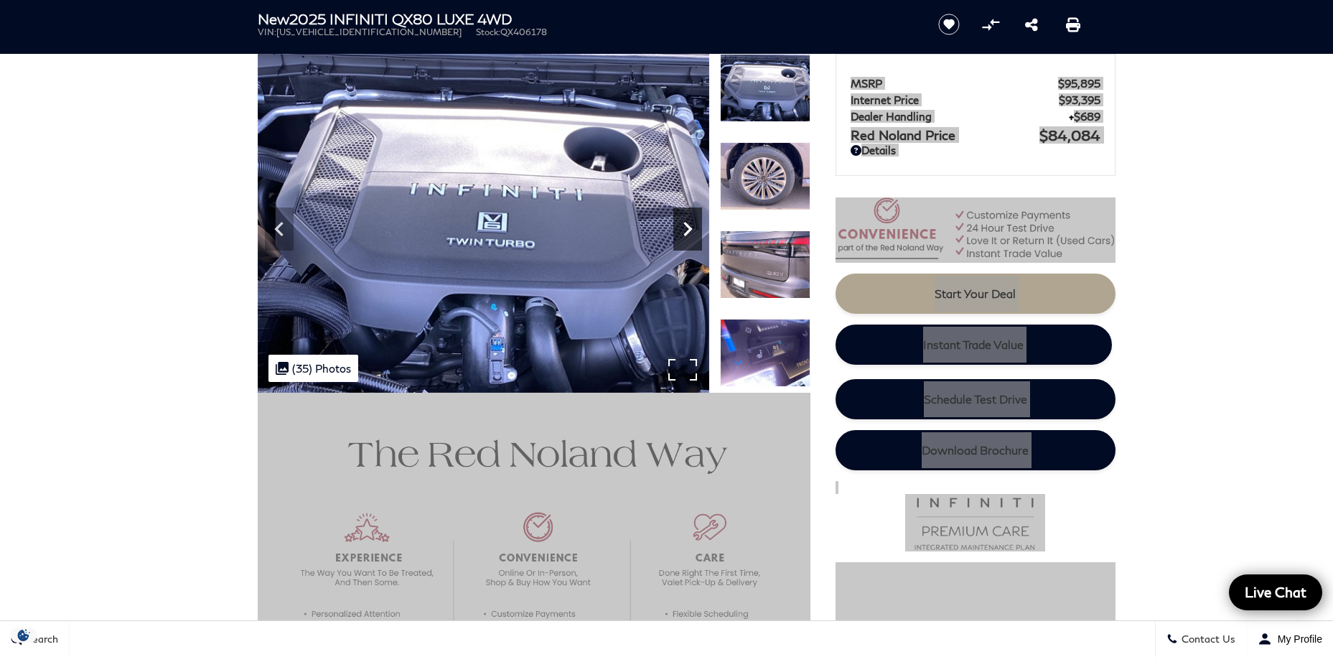
scroll to position [0, 0]
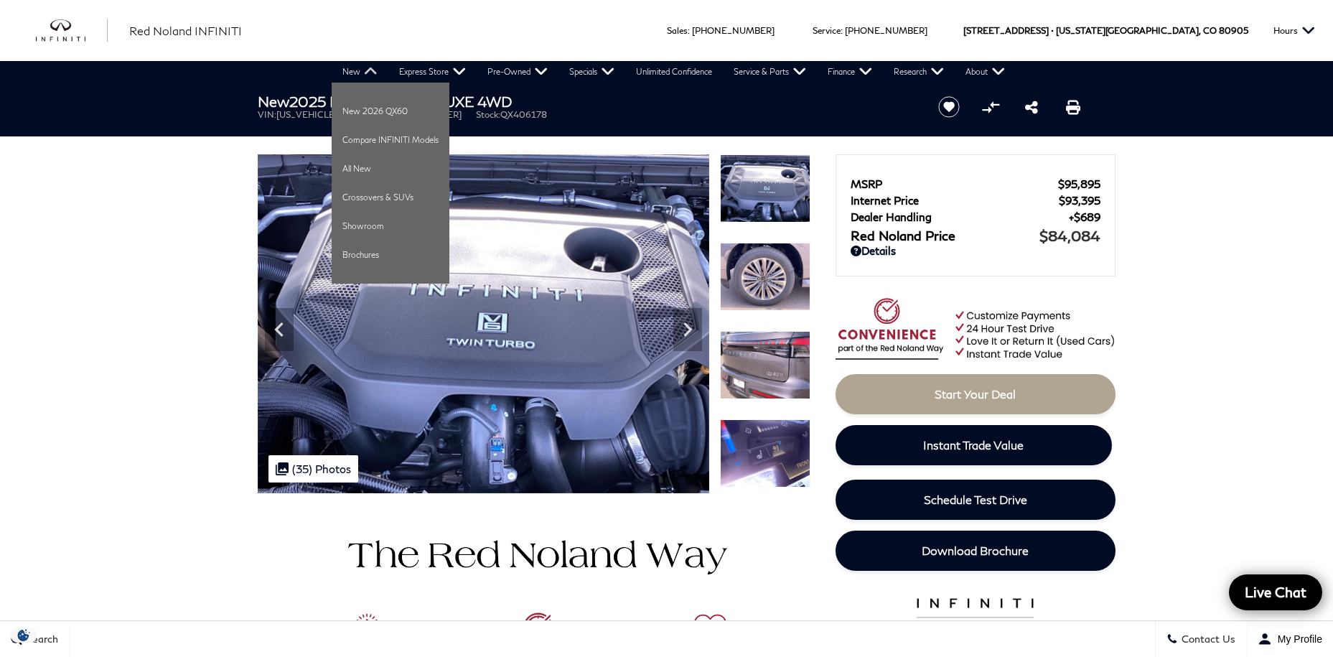
scroll to position [3, 0]
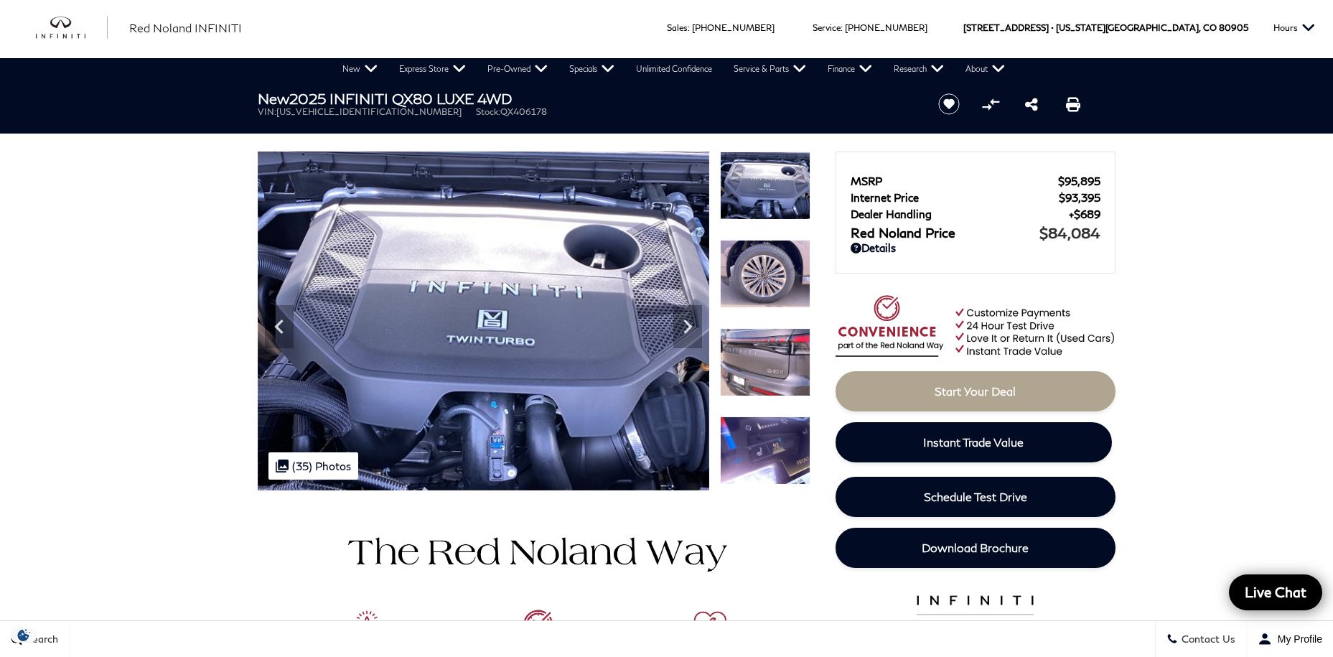
click at [774, 261] on img at bounding box center [765, 274] width 90 height 68
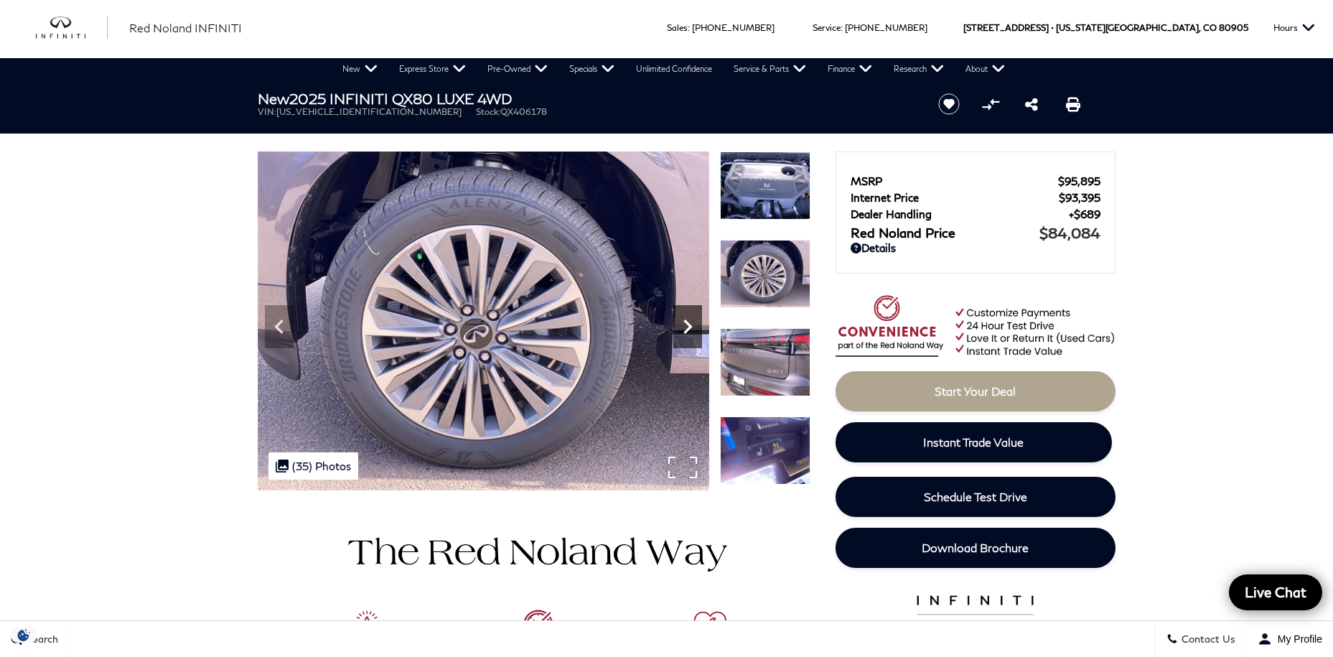
click at [691, 332] on icon "Next" at bounding box center [687, 326] width 29 height 29
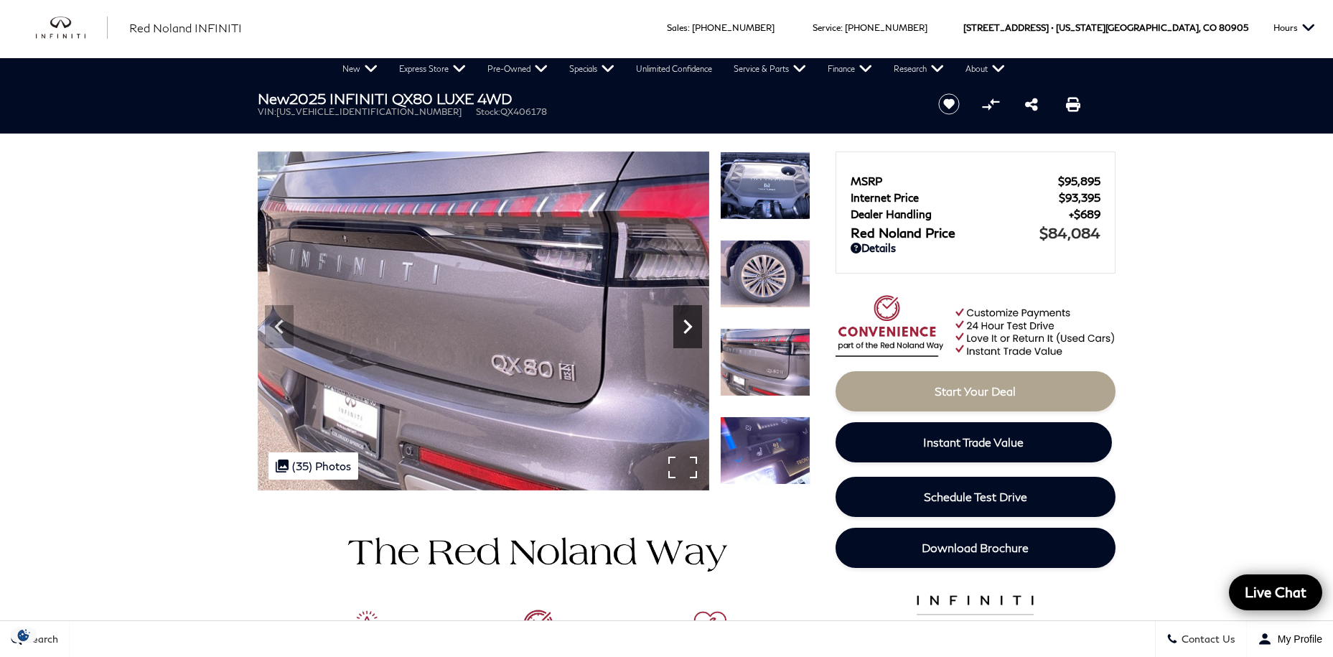
click at [691, 332] on icon "Next" at bounding box center [687, 326] width 29 height 29
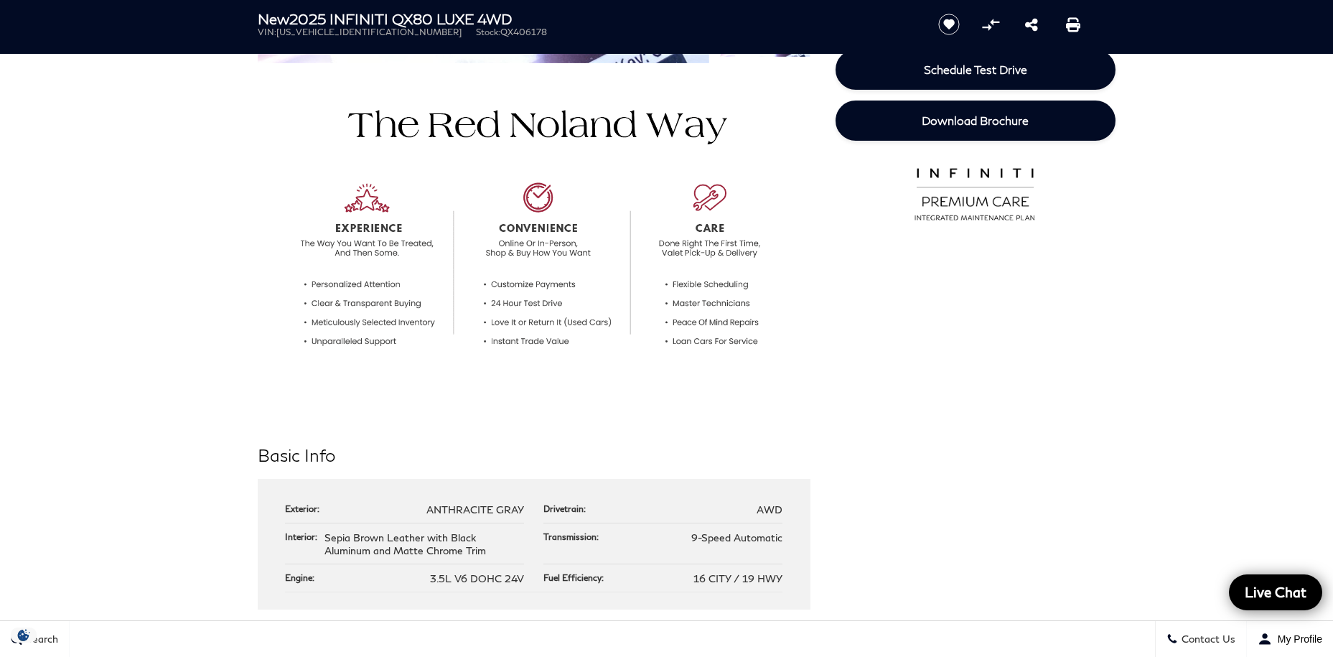
scroll to position [0, 0]
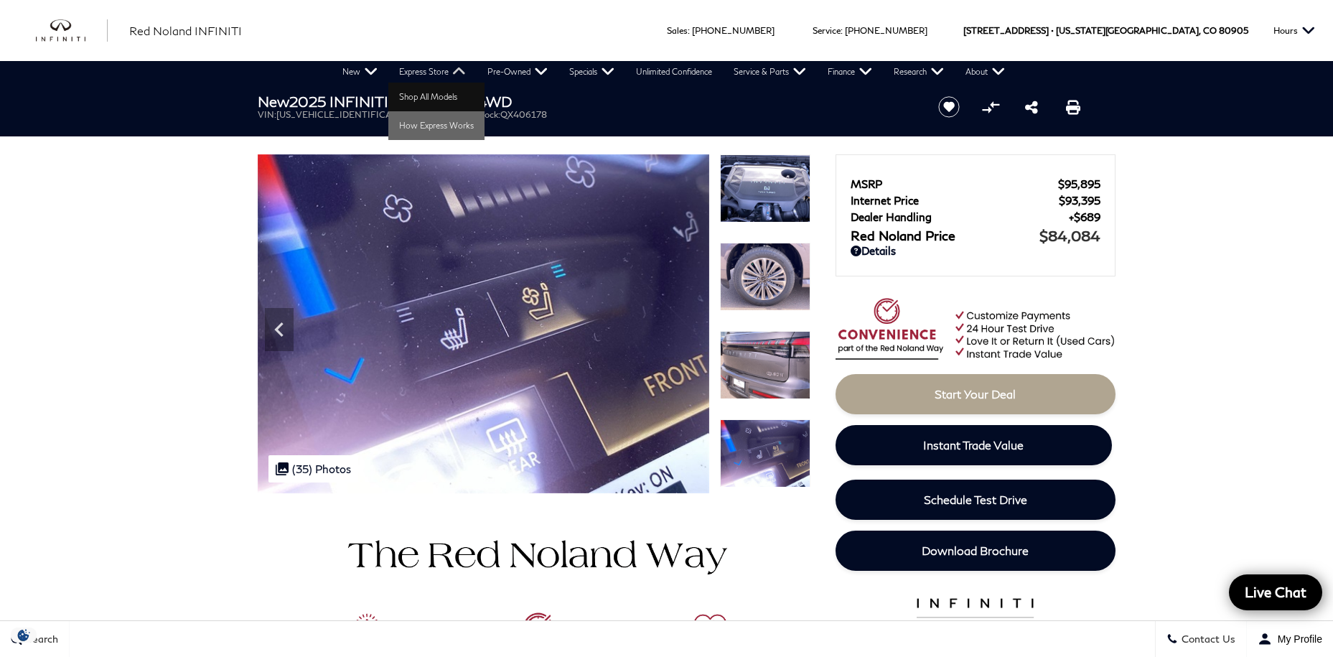
click at [434, 100] on link "Shop All Models" at bounding box center [436, 97] width 96 height 29
